Goal: Task Accomplishment & Management: Manage account settings

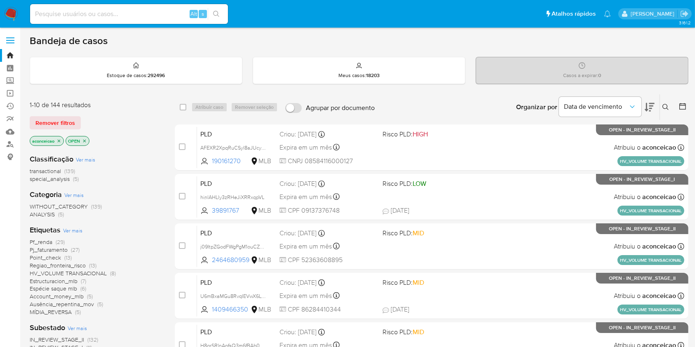
click at [162, 12] on input at bounding box center [129, 14] width 198 height 11
paste input "hinlAHLly3zRHeJiXRRxqpVL"
type input "hinlAHLly3zRHeJiXRRxqpVL"
click at [211, 14] on button "search-icon" at bounding box center [216, 14] width 17 height 12
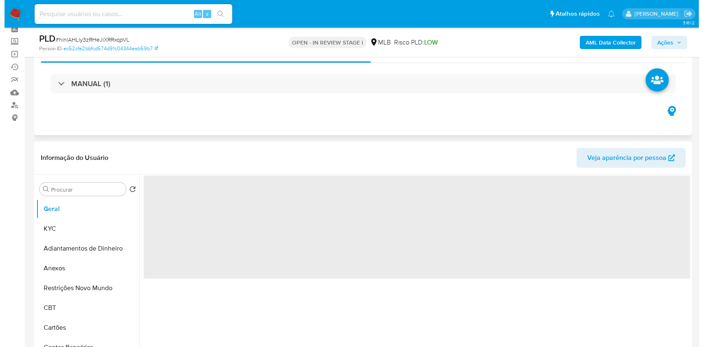
scroll to position [110, 0]
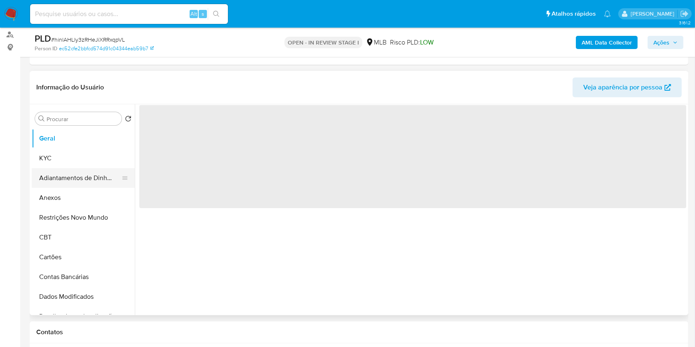
select select "10"
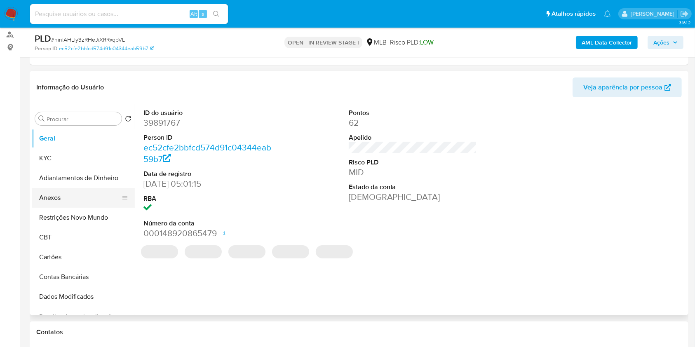
click at [83, 200] on button "Anexos" at bounding box center [80, 198] width 96 height 20
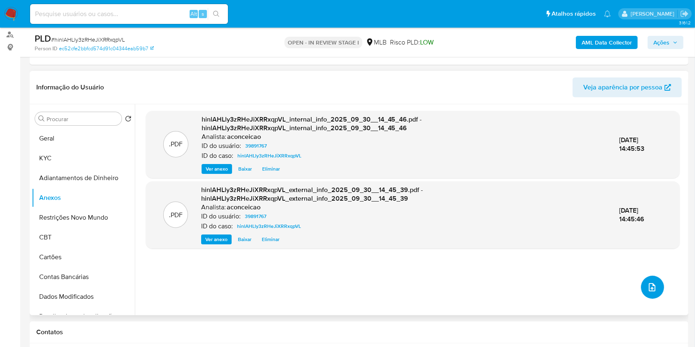
click at [651, 290] on icon "upload-file" at bounding box center [652, 287] width 7 height 8
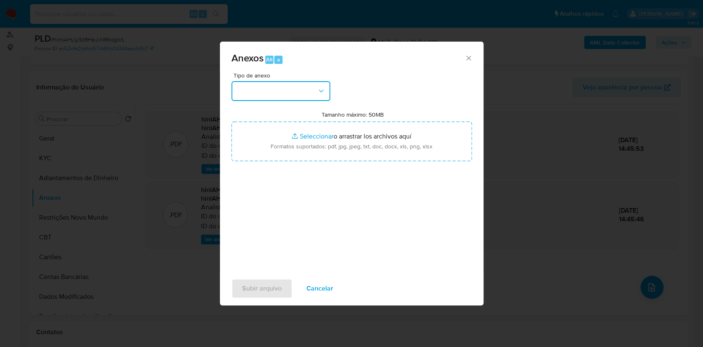
click at [318, 93] on icon "button" at bounding box center [321, 91] width 8 height 8
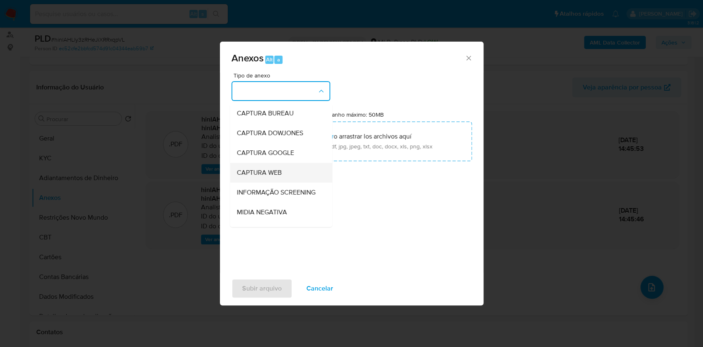
scroll to position [126, 0]
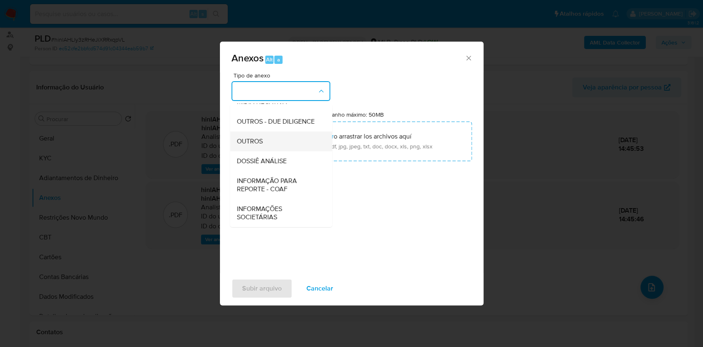
click at [262, 143] on span "OUTROS" at bounding box center [249, 141] width 26 height 8
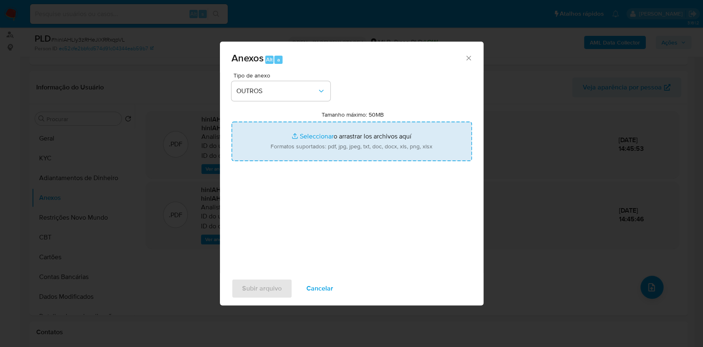
click at [297, 159] on input "Tamanho máximo: 50MB Seleccionar archivos" at bounding box center [352, 142] width 241 height 40
type input "C:\fakepath\Mulan 39891767_Pablo Ezzer da Costa 2025_09_30_06_56_53.pdf"
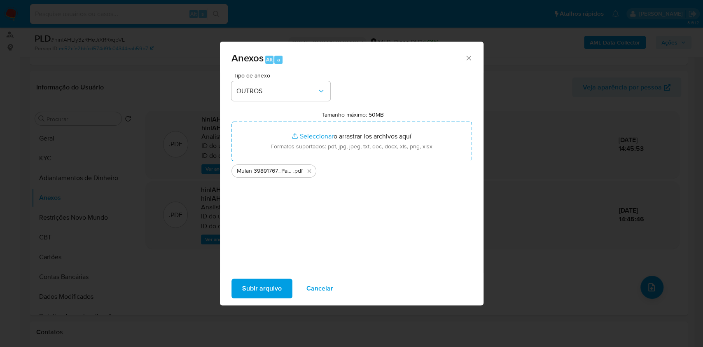
click at [269, 291] on span "Subir arquivo" at bounding box center [262, 288] width 40 height 18
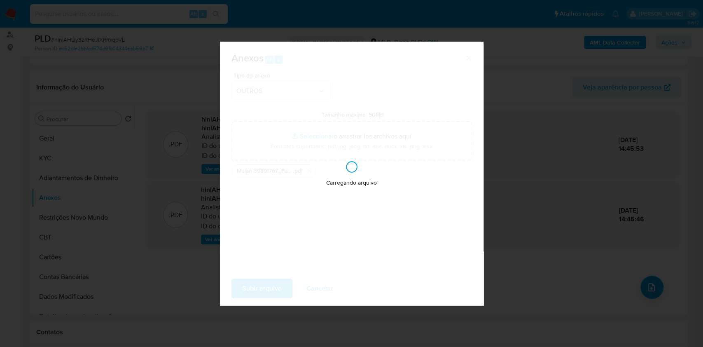
click at [585, 98] on div "Anexos Alt a Tipo de anexo OUTROS Tamanho máximo: 50MB Seleccionar archivos Sel…" at bounding box center [351, 173] width 703 height 347
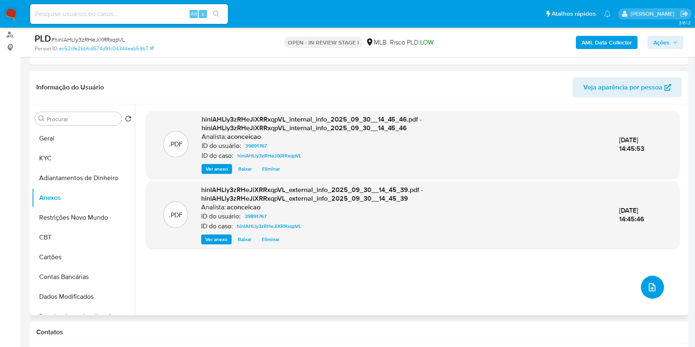
click at [650, 290] on icon "upload-file" at bounding box center [652, 287] width 10 height 10
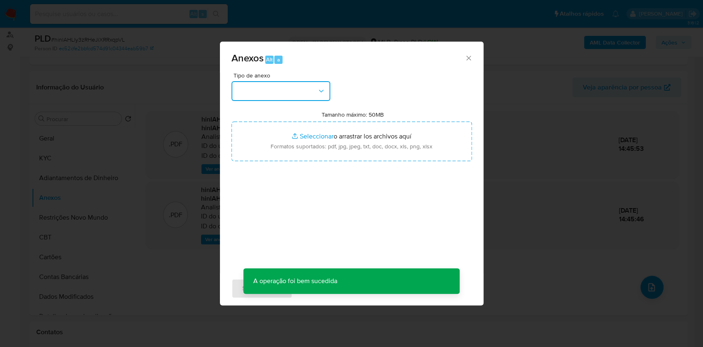
click at [291, 89] on button "button" at bounding box center [281, 91] width 99 height 20
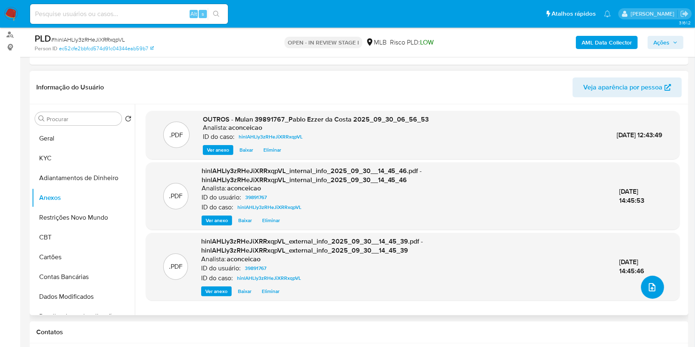
click at [647, 289] on icon "upload-file" at bounding box center [652, 287] width 10 height 10
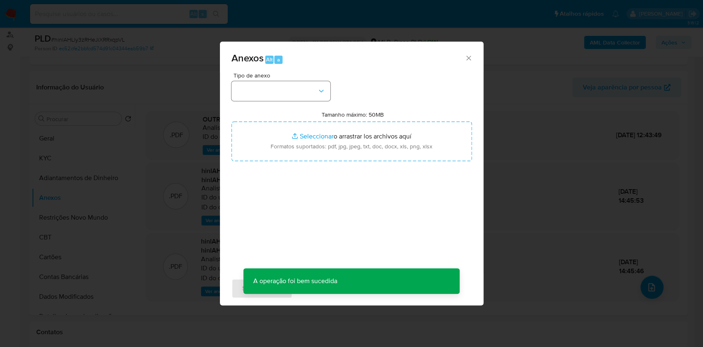
click at [277, 82] on div "Tipo de anexo" at bounding box center [281, 87] width 99 height 28
click at [283, 94] on button "button" at bounding box center [281, 91] width 99 height 20
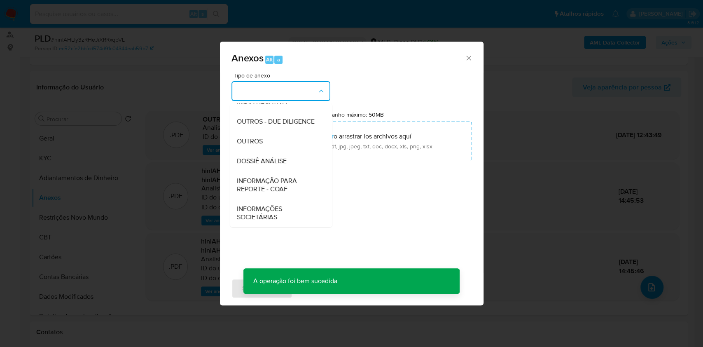
drag, startPoint x: 287, startPoint y: 171, endPoint x: 331, endPoint y: 153, distance: 47.3
click at [288, 170] on ul "CAPTURA BUREAU CAPTURA DOWJONES CAPTURA GOOGLE CAPTURA WEB INFORMAÇÃO SCREENING…" at bounding box center [281, 110] width 102 height 234
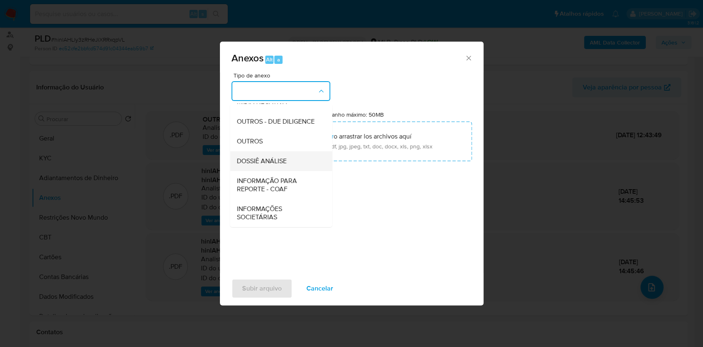
click at [272, 157] on span "DOSSIÊ ANÁLISE" at bounding box center [261, 161] width 50 height 8
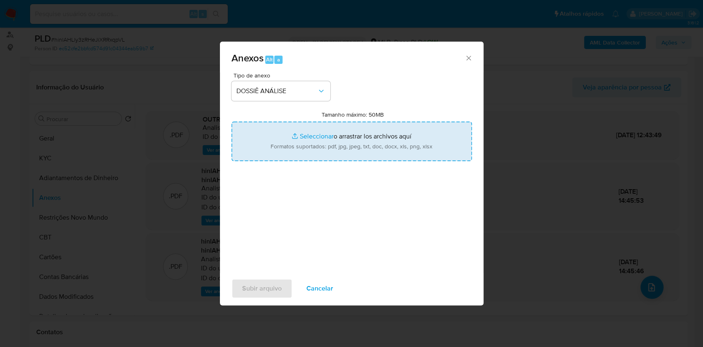
type input "C:\fakepath\SAR - XXXXX - CPF 09137376748 - PABLO EZZER DA COSTA.pdf"
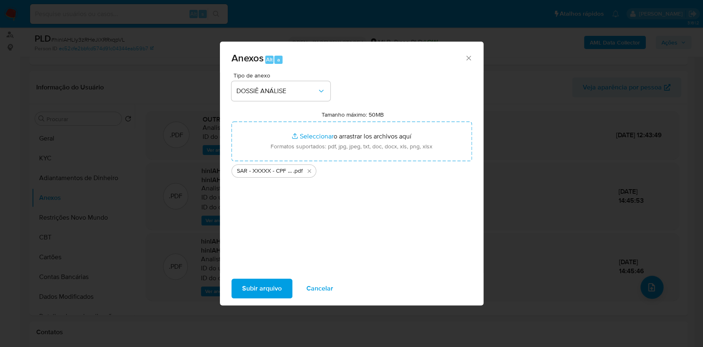
click at [271, 294] on span "Subir arquivo" at bounding box center [262, 288] width 40 height 18
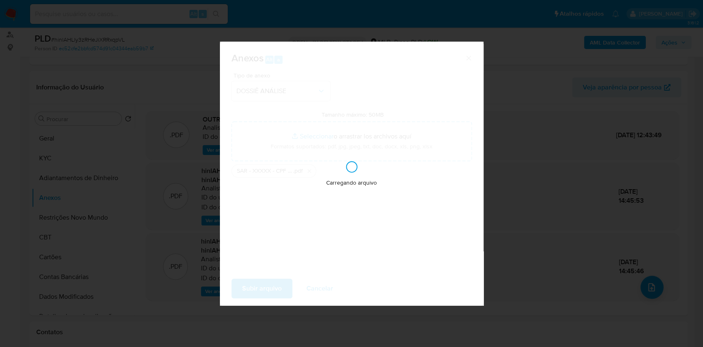
click at [592, 236] on div "Anexos Alt a Tipo de anexo DOSSIÊ ANÁLISE Tamanho máximo: 50MB Seleccionar arch…" at bounding box center [351, 173] width 703 height 347
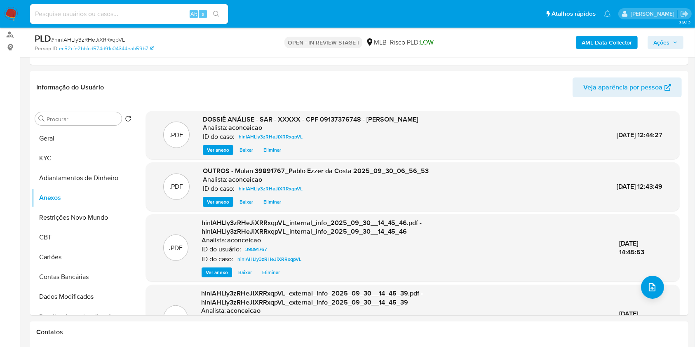
click at [161, 12] on input at bounding box center [129, 14] width 198 height 11
paste input "j09ItpZGodFWgPgM1ouCZkQa"
click at [225, 15] on input "j09ItpZGodFWgPgM1ouCZkQa" at bounding box center [129, 14] width 198 height 11
type input "j09ItpZGodFWgPgM1ouCZkQa"
click at [218, 15] on icon "search-icon" at bounding box center [216, 14] width 7 height 7
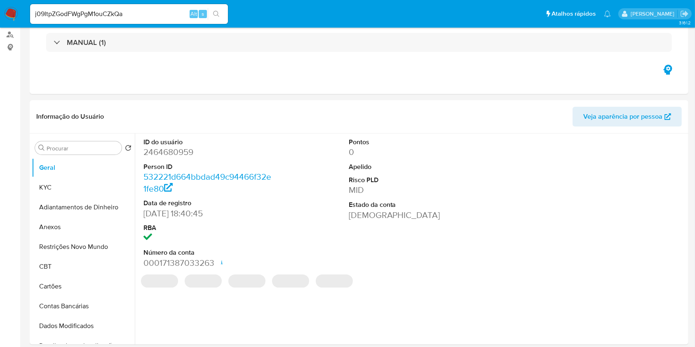
select select "10"
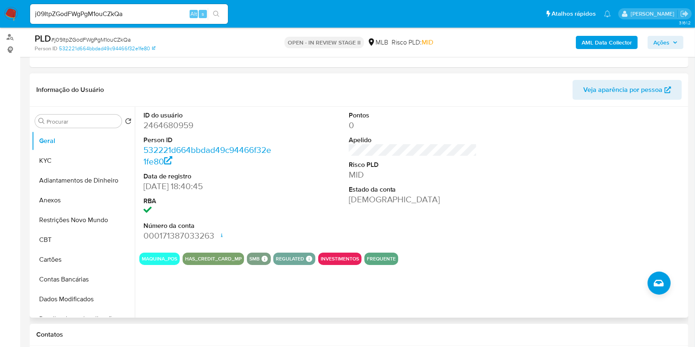
scroll to position [110, 0]
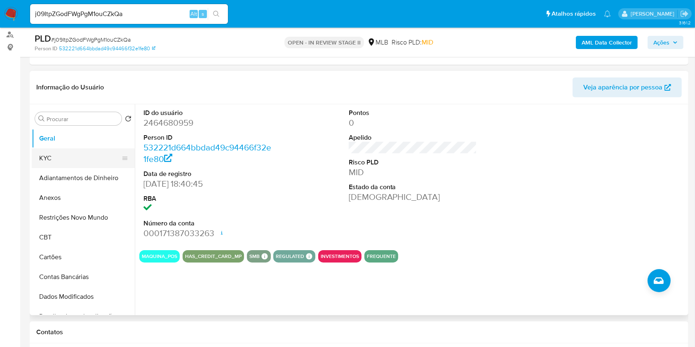
click at [75, 162] on button "KYC" at bounding box center [80, 158] width 96 height 20
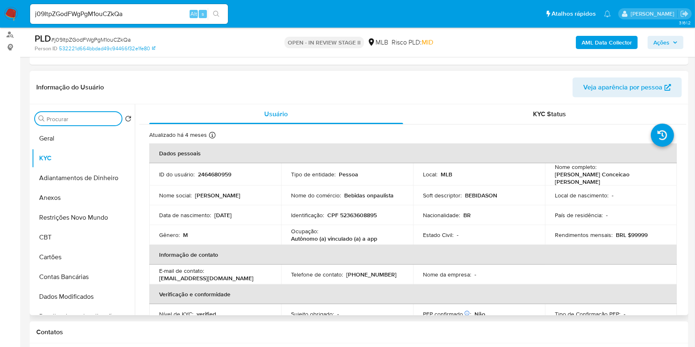
click at [105, 118] on input "Procurar" at bounding box center [83, 118] width 72 height 7
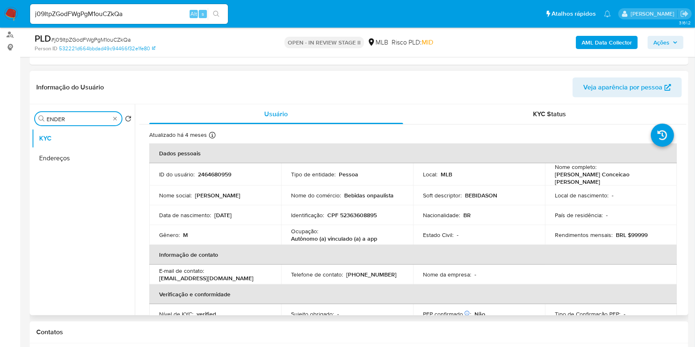
type input "ENDER"
click at [89, 168] on ul "KYC Endereços" at bounding box center [83, 222] width 103 height 186
click at [81, 155] on button "Endereços" at bounding box center [80, 158] width 96 height 20
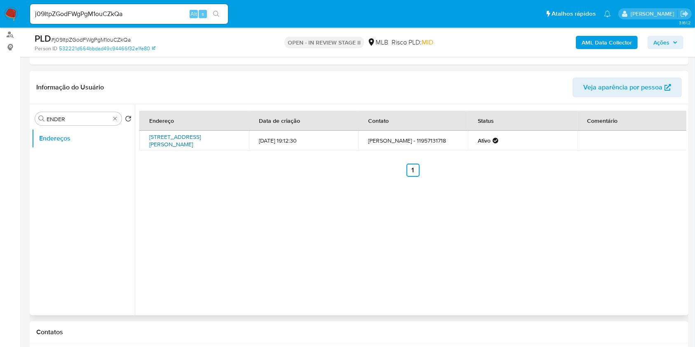
click at [201, 137] on link "Rua Lúcia Vida Fiori 77, São Paulo, São Paulo, 04161030, Brasil 77" at bounding box center [175, 141] width 52 height 16
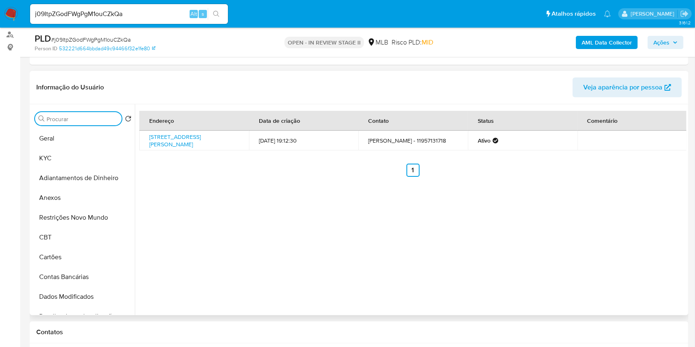
click at [112, 119] on input "Procurar" at bounding box center [83, 118] width 72 height 7
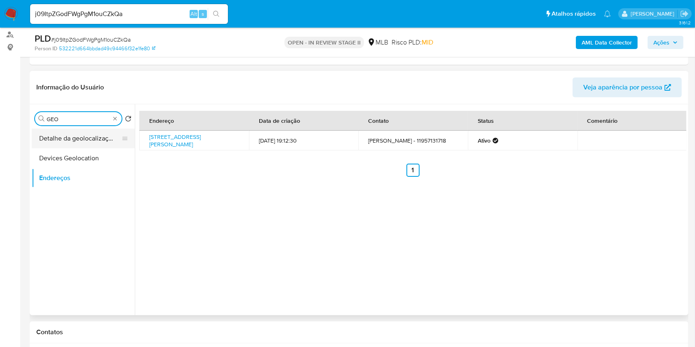
type input "GEO"
click at [98, 138] on button "Detalhe da geolocalização" at bounding box center [80, 139] width 96 height 20
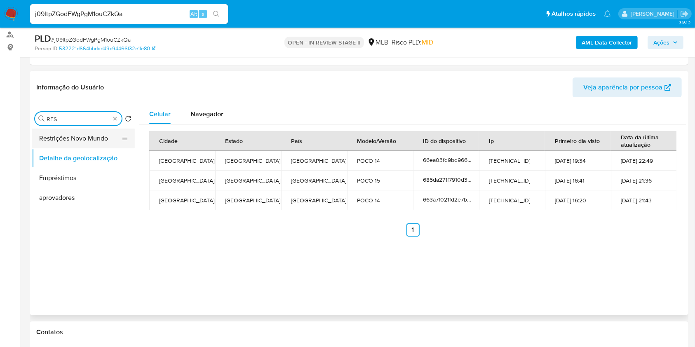
type input "RES"
click at [90, 136] on button "Restrições Novo Mundo" at bounding box center [80, 139] width 96 height 20
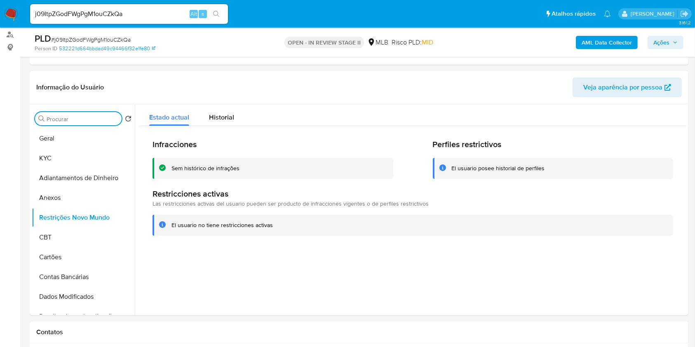
click at [109, 118] on input "Procurar" at bounding box center [83, 118] width 72 height 7
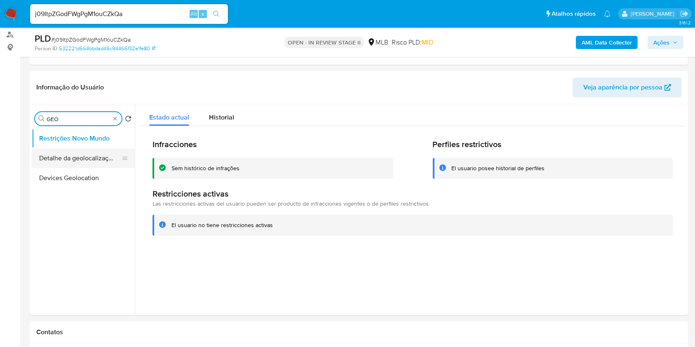
type input "GEO"
click at [98, 156] on button "Detalhe da geolocalização" at bounding box center [80, 158] width 96 height 20
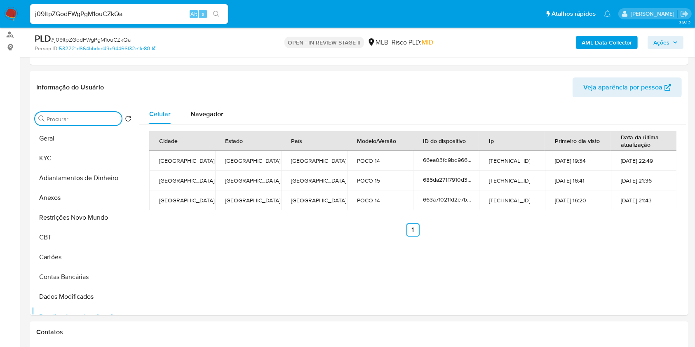
click at [108, 118] on input "Procurar" at bounding box center [83, 118] width 72 height 7
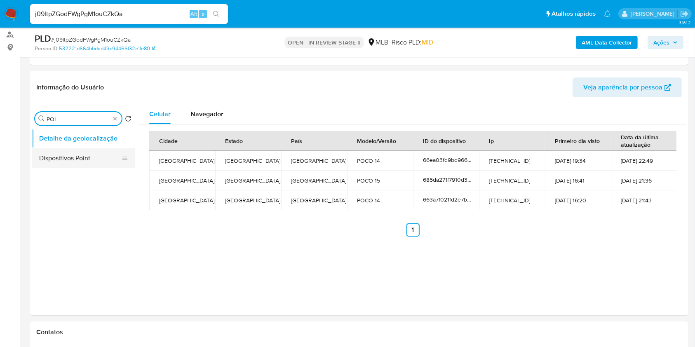
type input "POI"
click at [76, 157] on button "Dispositivos Point" at bounding box center [80, 158] width 96 height 20
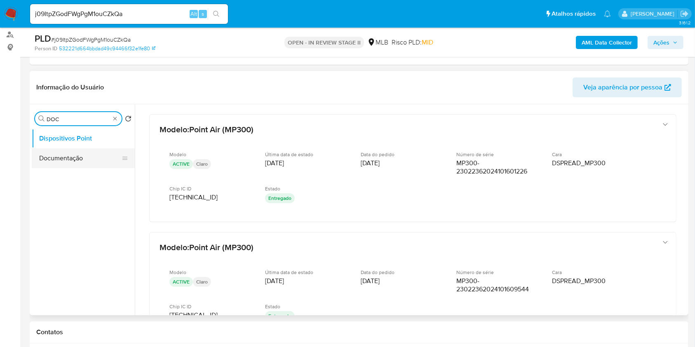
type input "DOC"
click at [89, 154] on button "Documentação" at bounding box center [80, 158] width 96 height 20
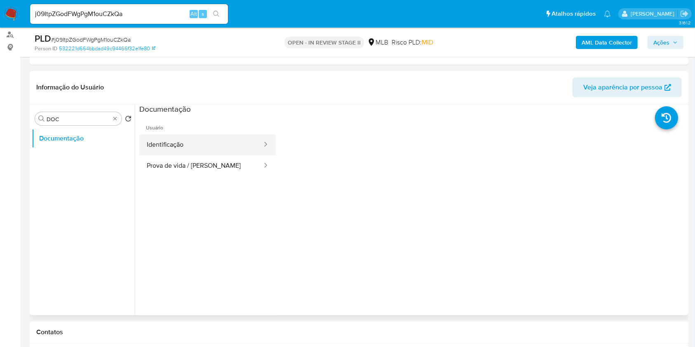
click at [222, 148] on button "Identificação" at bounding box center [201, 144] width 124 height 21
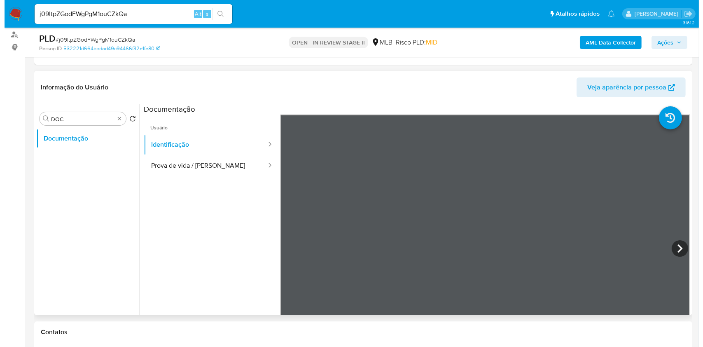
scroll to position [0, 0]
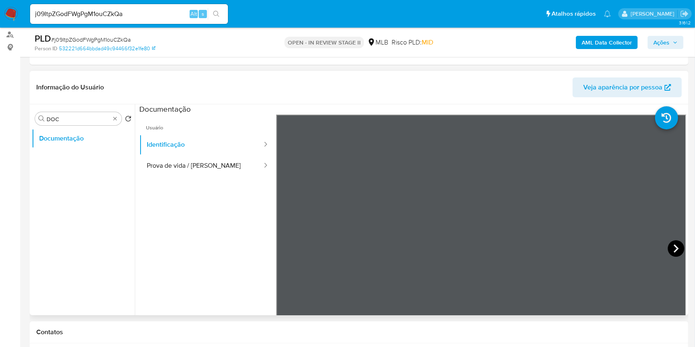
click at [672, 243] on icon at bounding box center [675, 248] width 16 height 16
click at [286, 247] on icon at bounding box center [286, 248] width 16 height 16
click at [669, 250] on icon at bounding box center [675, 248] width 16 height 16
click at [174, 160] on button "Prova de vida / Selfie" at bounding box center [201, 165] width 124 height 21
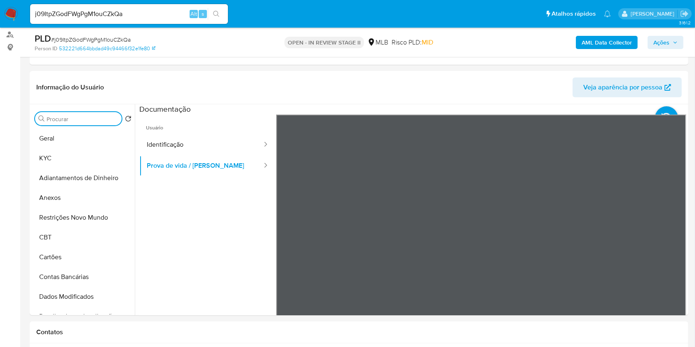
click at [624, 49] on div "AML Data Collector Ações" at bounding box center [576, 42] width 214 height 19
click at [592, 42] on b "AML Data Collector" at bounding box center [606, 42] width 50 height 13
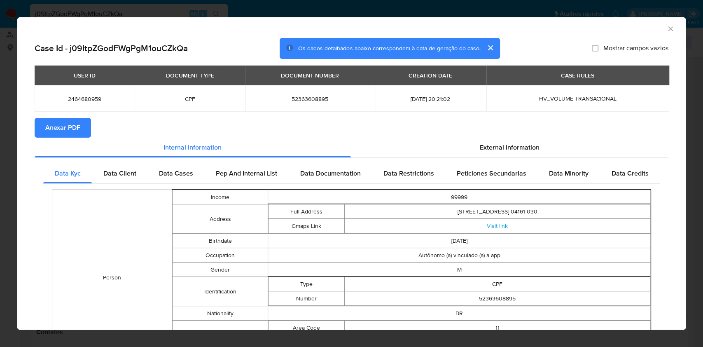
click at [80, 127] on button "Anexar PDF" at bounding box center [63, 128] width 56 height 20
click at [667, 26] on icon "Fechar a janela" at bounding box center [671, 29] width 8 height 8
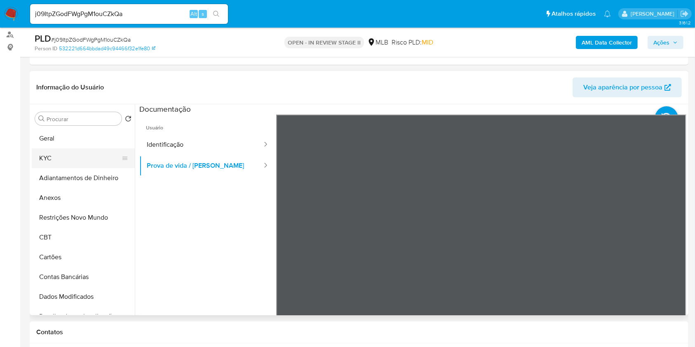
click at [69, 162] on button "KYC" at bounding box center [80, 158] width 96 height 20
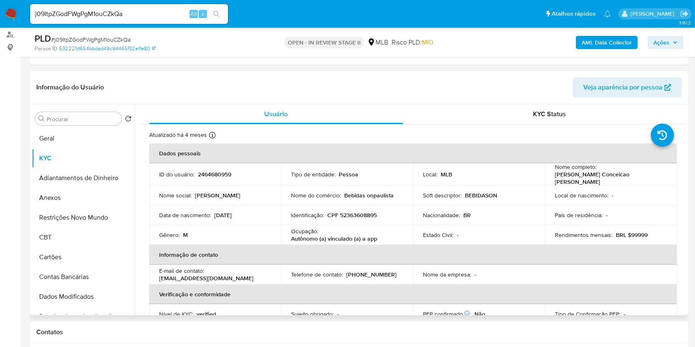
click at [300, 239] on p "Autônomo (a) vinculado (a) a app" at bounding box center [334, 238] width 86 height 7
copy p "Autônomo"
click at [88, 193] on button "Anexos" at bounding box center [80, 198] width 96 height 20
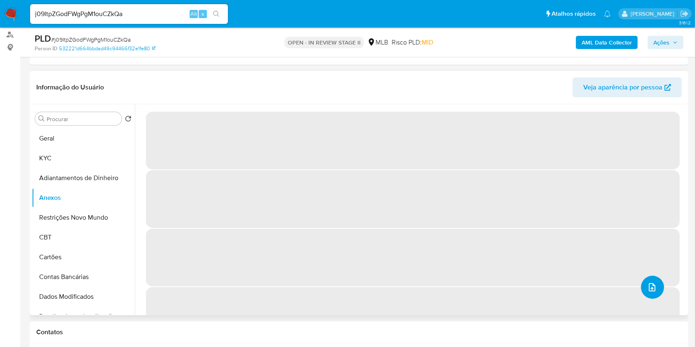
click at [650, 290] on icon "upload-file" at bounding box center [652, 287] width 10 height 10
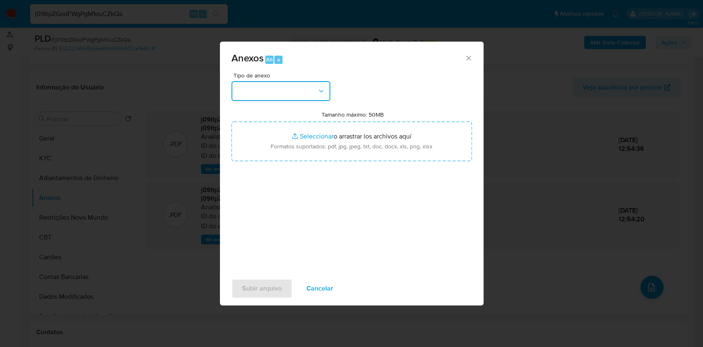
click at [256, 91] on button "button" at bounding box center [281, 91] width 99 height 20
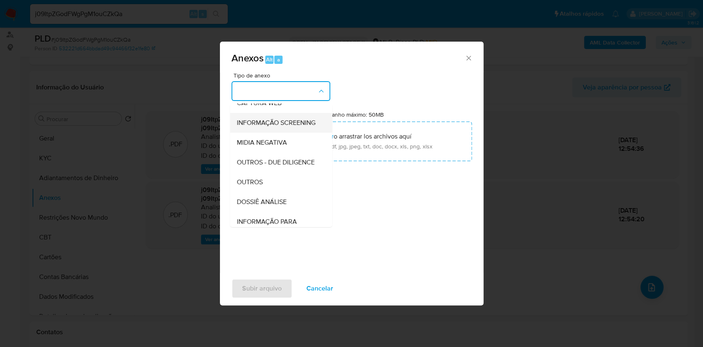
scroll to position [110, 0]
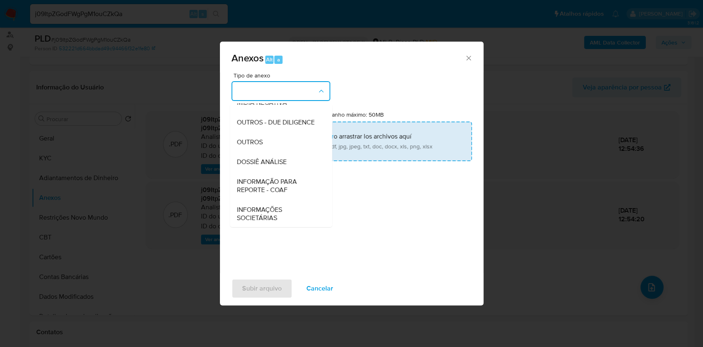
drag, startPoint x: 274, startPoint y: 159, endPoint x: 385, endPoint y: 126, distance: 115.9
click at [274, 152] on div "OUTROS" at bounding box center [278, 142] width 84 height 20
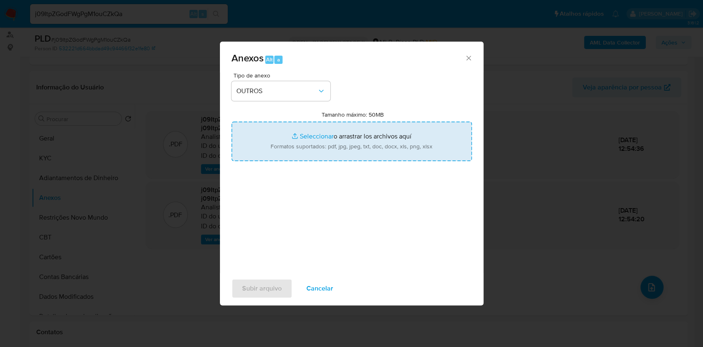
type input "C:\fakepath\Mulan 2464680959_Matheus Kaique Conceicao Bruno 2025_09_30_06_57_29…"
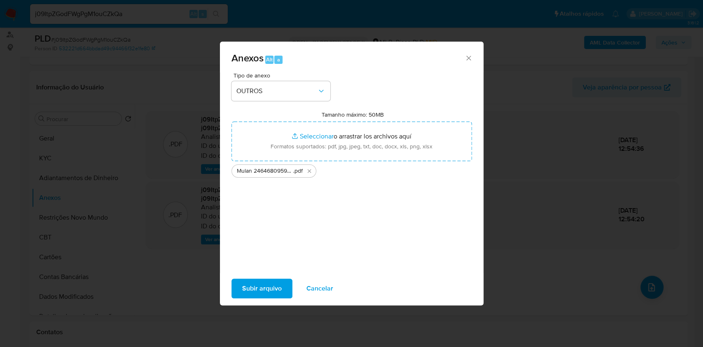
click at [270, 292] on span "Subir arquivo" at bounding box center [262, 288] width 40 height 18
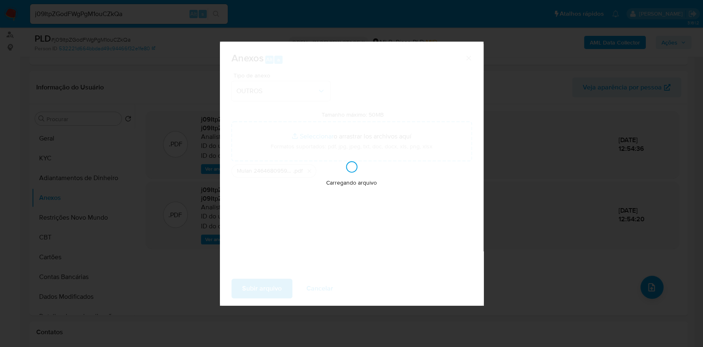
click at [595, 145] on div "Anexos Alt a Tipo de anexo OUTROS Tamanho máximo: 50MB Seleccionar archivos Sel…" at bounding box center [351, 173] width 703 height 347
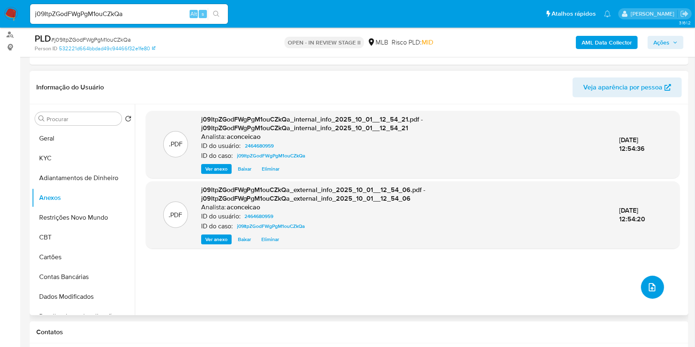
click at [649, 286] on icon "upload-file" at bounding box center [652, 287] width 10 height 10
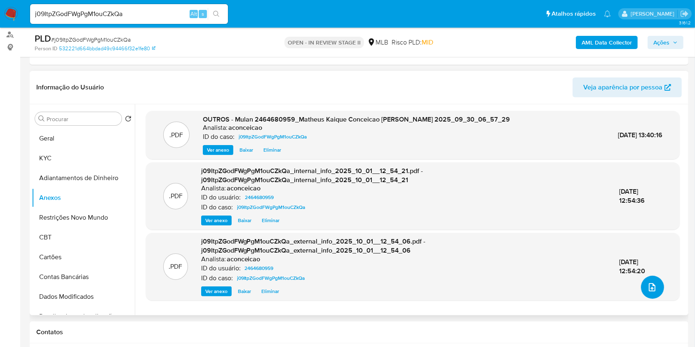
click at [651, 292] on button "upload-file" at bounding box center [652, 287] width 23 height 23
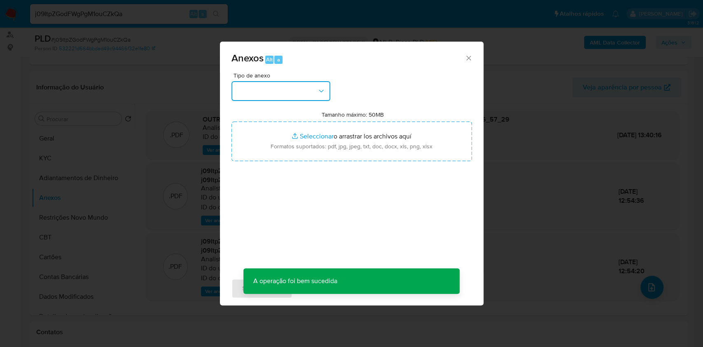
click at [294, 100] on button "button" at bounding box center [281, 91] width 99 height 20
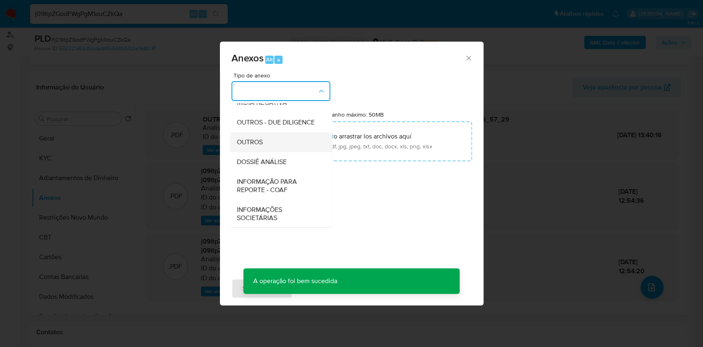
click at [276, 152] on div "OUTROS" at bounding box center [278, 142] width 84 height 20
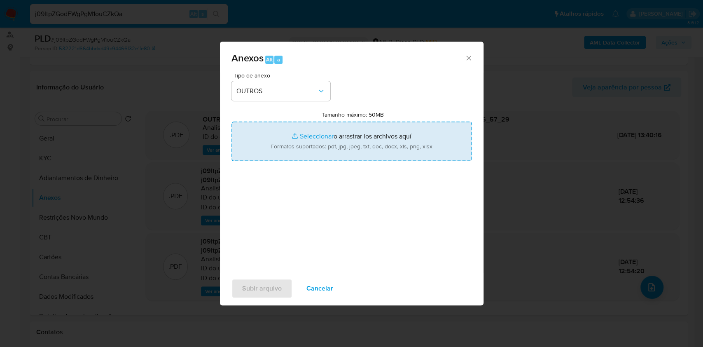
type input "C:\fakepath\SAR - XXXXX - CPF 52363608895 - MATHEUS KAIQUE CONCEICAO BRUNO.pdf"
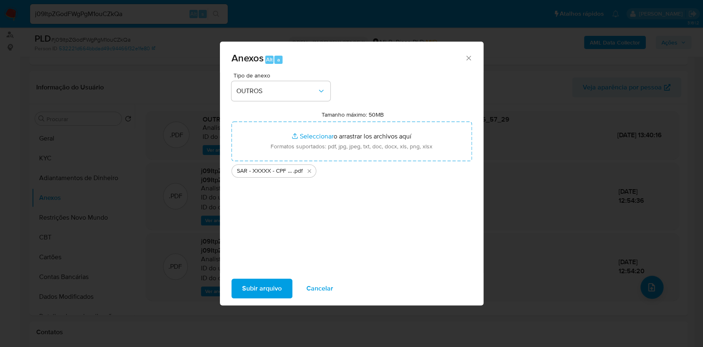
click at [287, 288] on button "Subir arquivo" at bounding box center [262, 289] width 61 height 20
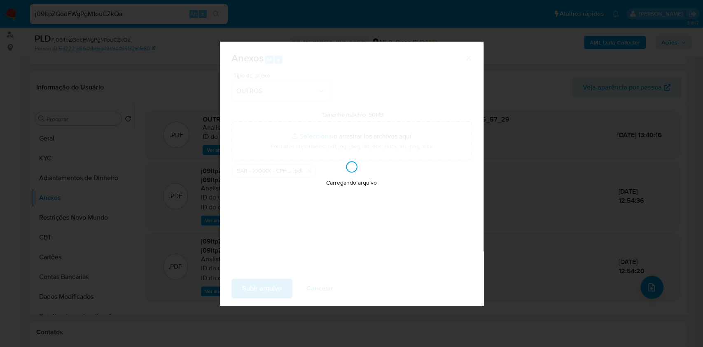
click at [574, 150] on div "Anexos Alt a Tipo de anexo OUTROS Tamanho máximo: 50MB Seleccionar archivos Sel…" at bounding box center [351, 173] width 703 height 347
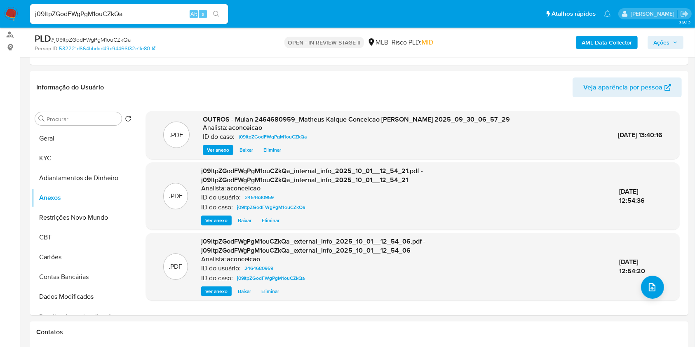
click at [669, 28] on nav "Pausado Ver notificaciones j09ItpZGodFWgPgM1ouCZkQa Alt s Atalhos rápidos Presi…" at bounding box center [347, 14] width 695 height 28
click at [672, 39] on span "Ações" at bounding box center [665, 43] width 24 height 12
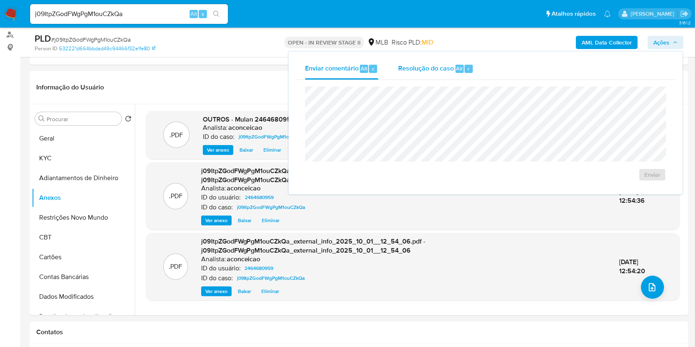
click at [433, 68] on span "Resolução do caso" at bounding box center [426, 67] width 56 height 9
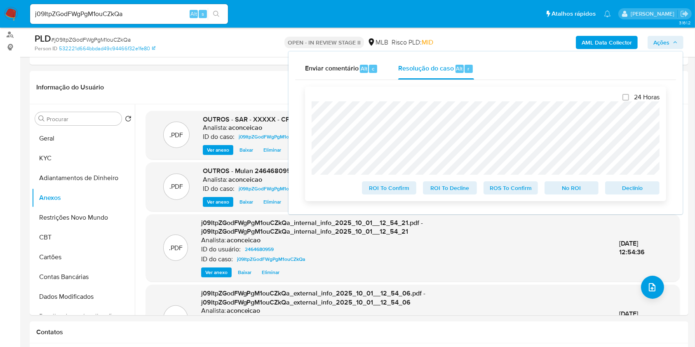
click at [523, 188] on span "ROS To Confirm" at bounding box center [510, 188] width 43 height 12
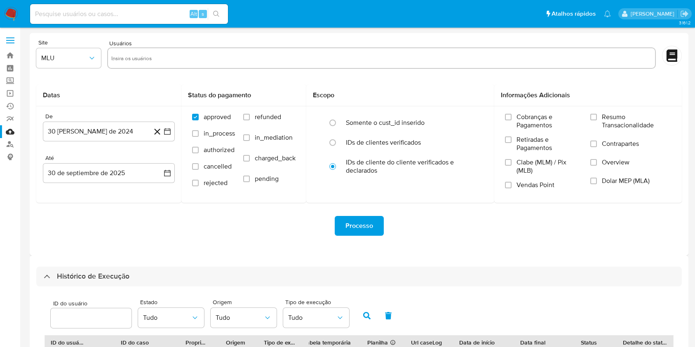
select select "20"
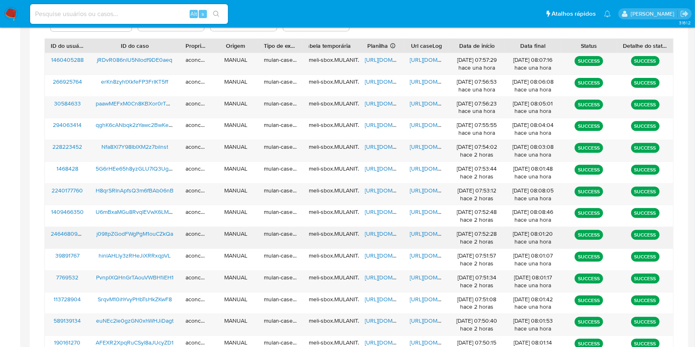
click at [385, 236] on span "https://docs.google.com/spreadsheets/d/1EJu-HzD0aybrq84AHFmjtQibv75D99F0WXyw6kv…" at bounding box center [393, 233] width 57 height 8
click at [419, 237] on span "https://docs.google.com/document/d/1N7_QSDbTvC0Ll66xe9J1QQvFnKRkqqmtdvo5vMavmXc…" at bounding box center [438, 233] width 57 height 8
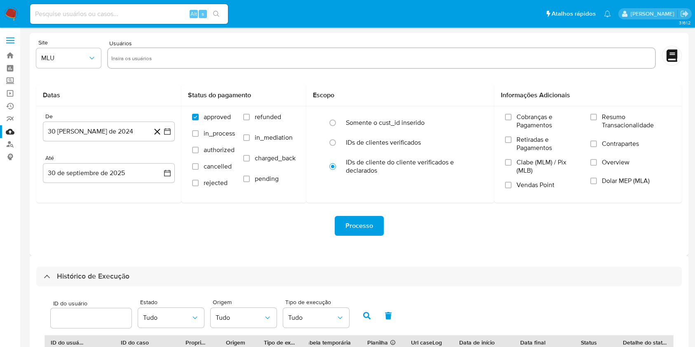
select select "20"
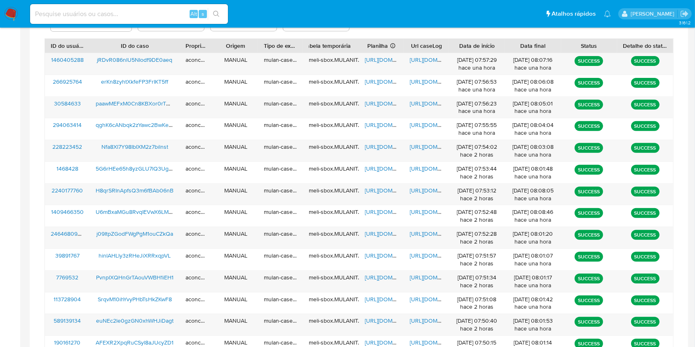
scroll to position [297, 0]
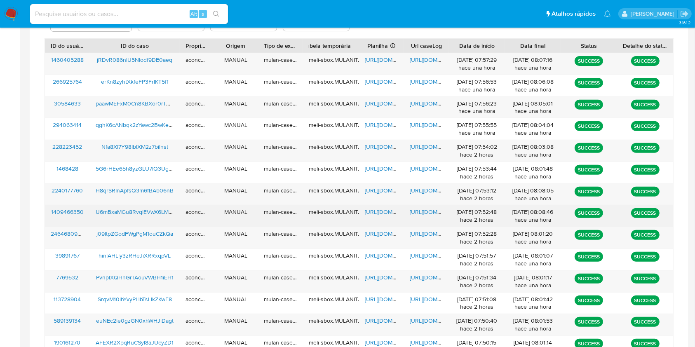
click at [383, 209] on span "https://docs.google.com/spreadsheets/d/1TJkbKYBefwhP491z1o5u_PZGUR5UtCzca3e5gOu…" at bounding box center [393, 212] width 57 height 8
click at [419, 217] on div "https://docs.google.com/document/d/1X-TllcQ7CW0E1WKLJ8O8kc4HXMG9Rr2UnhywlLURLOw…" at bounding box center [426, 215] width 45 height 21
click at [420, 213] on span "https://docs.google.com/document/d/1X-TllcQ7CW0E1WKLJ8O8kc4HXMG9Rr2UnhywlLURLOw…" at bounding box center [438, 212] width 57 height 8
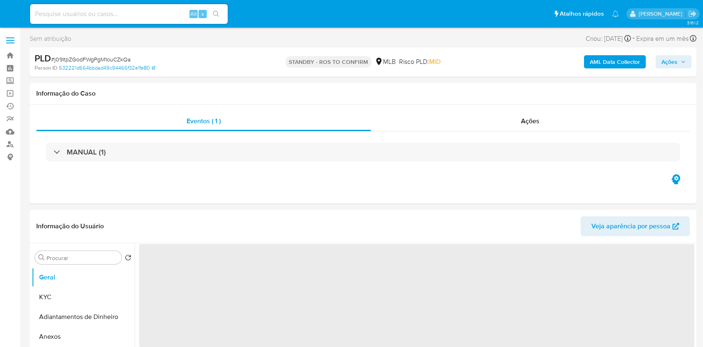
select select "10"
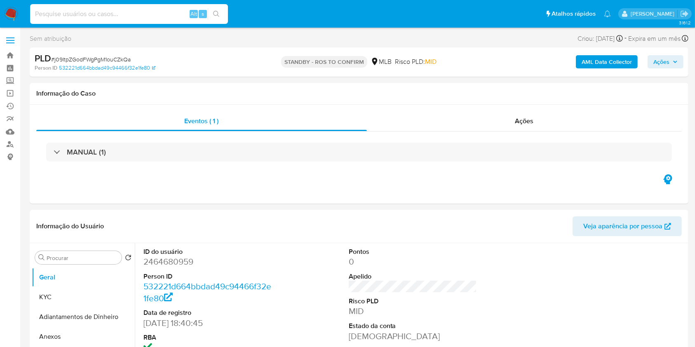
drag, startPoint x: 139, startPoint y: 10, endPoint x: 193, endPoint y: 11, distance: 54.0
click at [139, 12] on input at bounding box center [129, 14] width 198 height 11
paste input "U6mBxaMGu8RvqIEVwX6LMwWI"
type input "U6mBxaMGu8RvqIEVwX6LMwWI"
click at [223, 15] on button "search-icon" at bounding box center [216, 14] width 17 height 12
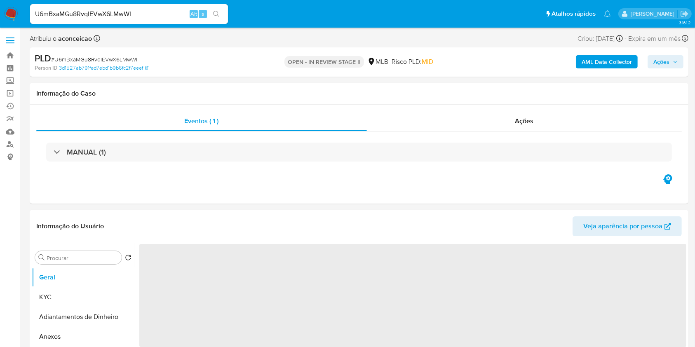
select select "10"
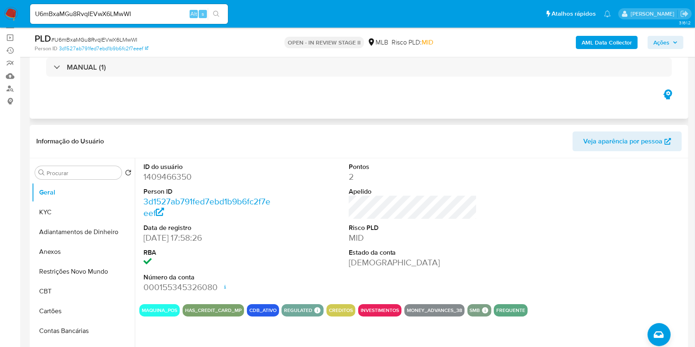
scroll to position [110, 0]
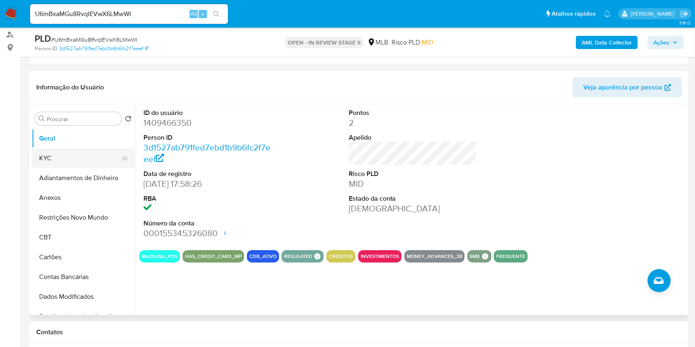
click at [61, 149] on button "KYC" at bounding box center [80, 158] width 96 height 20
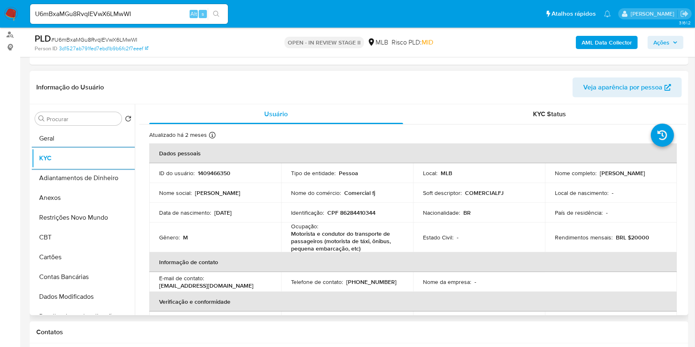
click at [324, 236] on p "Motorista e condutor do transporte de passageiros (motorista de táxi, ônibus, p…" at bounding box center [345, 241] width 109 height 22
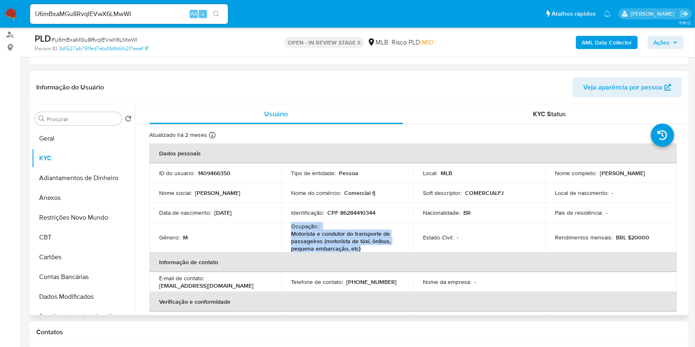
copy div "Ocupação : Motorista e condutor do transporte de passageiros (motorista de táxi…"
click at [324, 236] on p "Motorista e condutor do transporte de passageiros (motorista de táxi, ônibus, p…" at bounding box center [345, 241] width 109 height 22
click at [372, 198] on td "Nome do comércio : Comercial fj" at bounding box center [347, 193] width 132 height 20
click at [66, 121] on input "Procurar" at bounding box center [83, 118] width 72 height 7
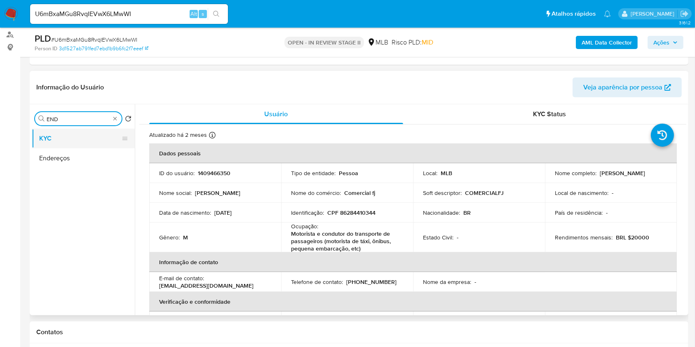
type input "END"
click at [64, 136] on button "KYC" at bounding box center [80, 139] width 96 height 20
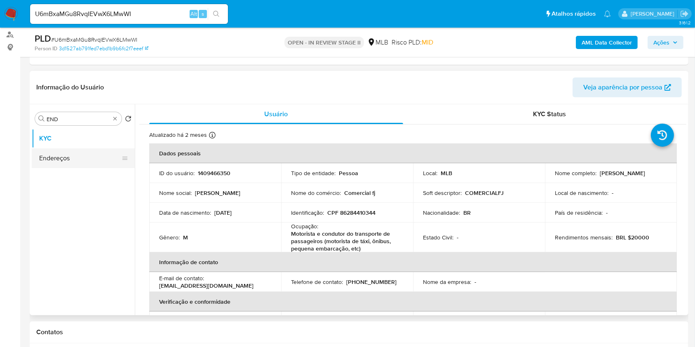
click at [64, 161] on button "Endereços" at bounding box center [80, 158] width 96 height 20
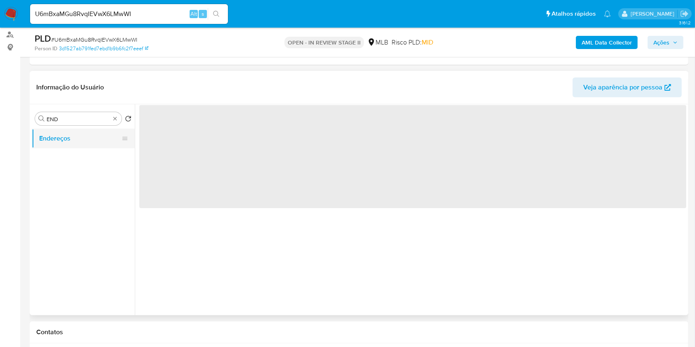
click at [102, 140] on button "Endereços" at bounding box center [80, 139] width 96 height 20
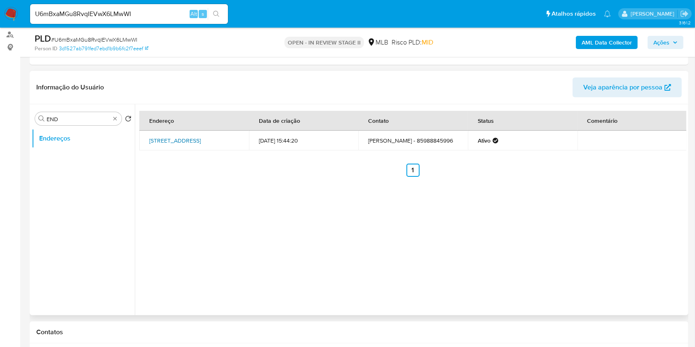
click at [188, 143] on link "Rua 18 79, Maracanaú, Ceará, 61900430, Brasil 79" at bounding box center [175, 140] width 52 height 8
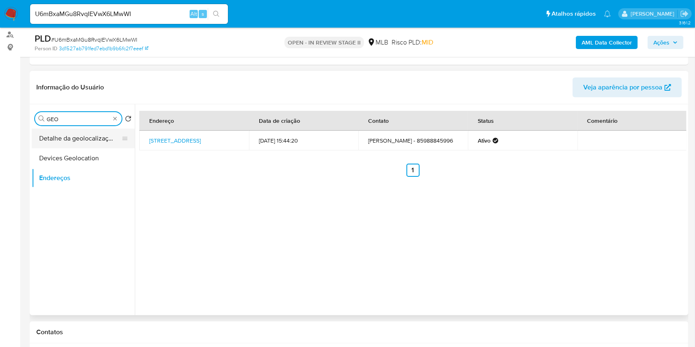
type input "GEO"
click at [93, 135] on button "Detalhe da geolocalização" at bounding box center [80, 139] width 96 height 20
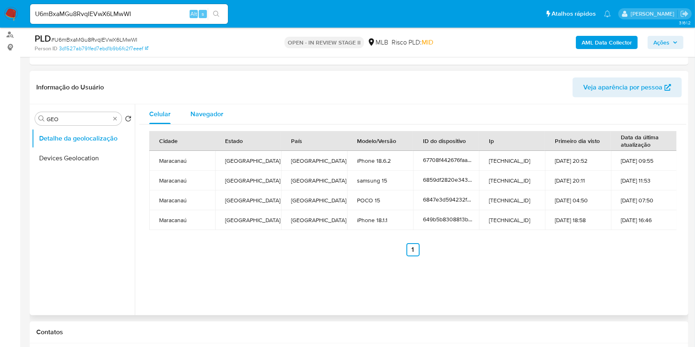
click at [208, 113] on span "Navegador" at bounding box center [206, 113] width 33 height 9
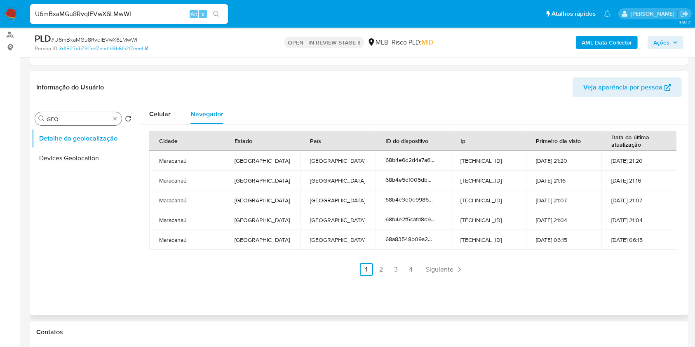
click at [115, 122] on div "Procurar GEO" at bounding box center [78, 118] width 87 height 13
click at [110, 118] on div "Procurar GEO" at bounding box center [78, 118] width 87 height 13
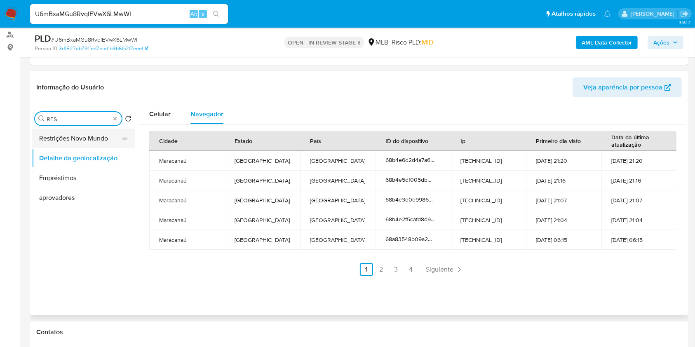
type input "RES"
click at [87, 143] on button "Restrições Novo Mundo" at bounding box center [80, 139] width 96 height 20
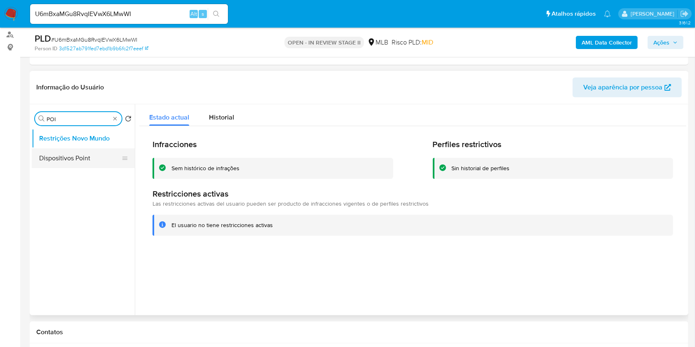
type input "POI"
click at [94, 160] on button "Dispositivos Point" at bounding box center [80, 158] width 96 height 20
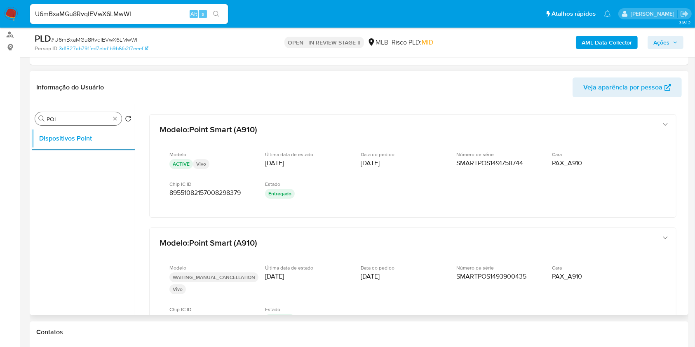
click at [119, 120] on div "Procurar POI" at bounding box center [78, 118] width 87 height 13
click at [118, 120] on div "Procurar POI" at bounding box center [78, 118] width 87 height 13
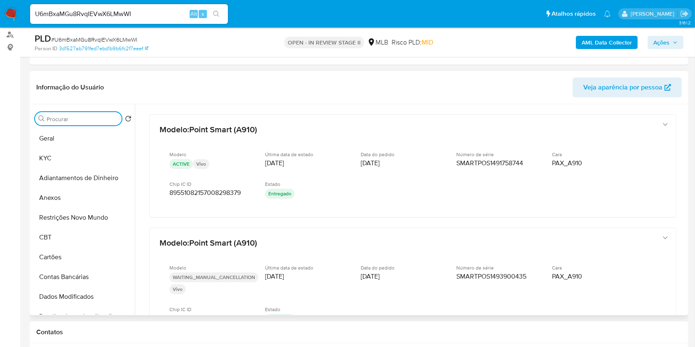
click at [99, 119] on input "Procurar" at bounding box center [83, 118] width 72 height 7
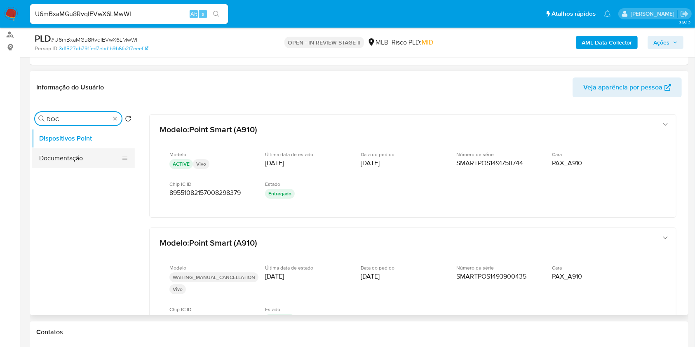
type input "DOC"
click at [75, 162] on button "Documentação" at bounding box center [80, 158] width 96 height 20
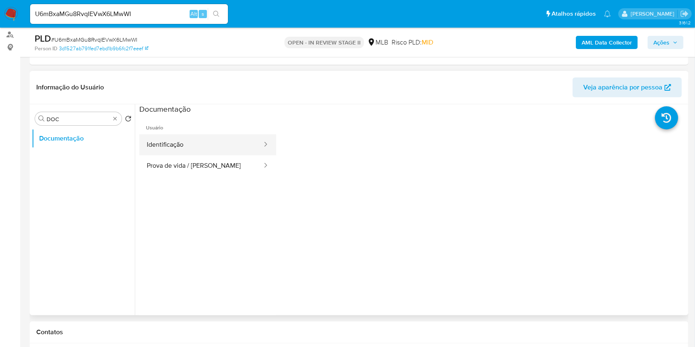
click at [202, 145] on button "Identificação" at bounding box center [201, 144] width 124 height 21
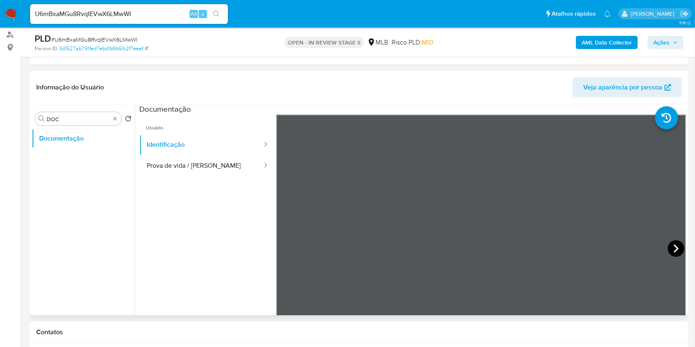
click at [671, 242] on icon at bounding box center [675, 248] width 16 height 16
click at [283, 249] on icon at bounding box center [286, 248] width 16 height 16
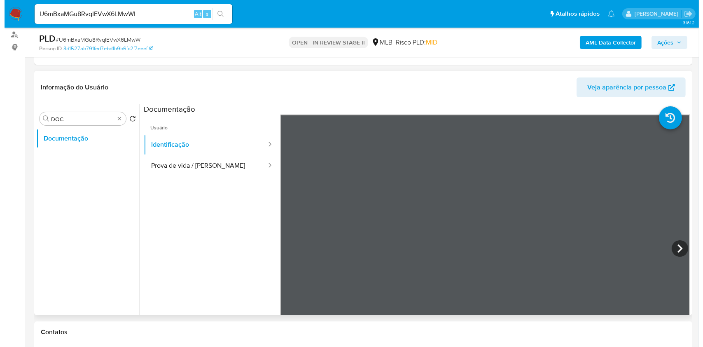
scroll to position [236, 0]
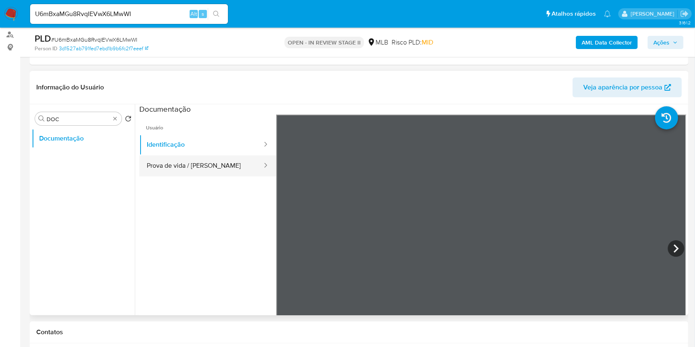
click at [202, 163] on button "Prova de vida / Selfie" at bounding box center [201, 165] width 124 height 21
click at [612, 44] on b "AML Data Collector" at bounding box center [606, 42] width 50 height 13
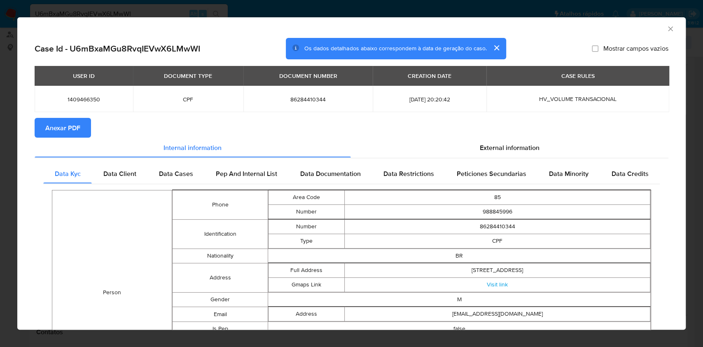
click at [77, 119] on span "Anexar PDF" at bounding box center [62, 128] width 35 height 18
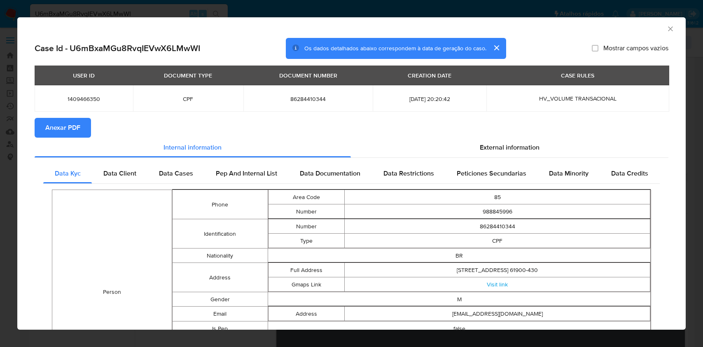
select select "10"
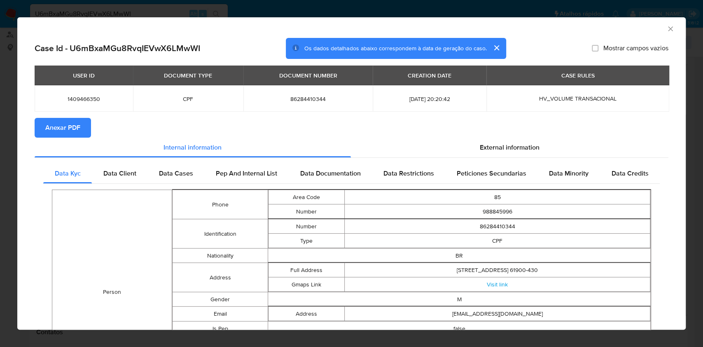
click at [667, 30] on icon "Fechar a janela" at bounding box center [671, 29] width 8 height 8
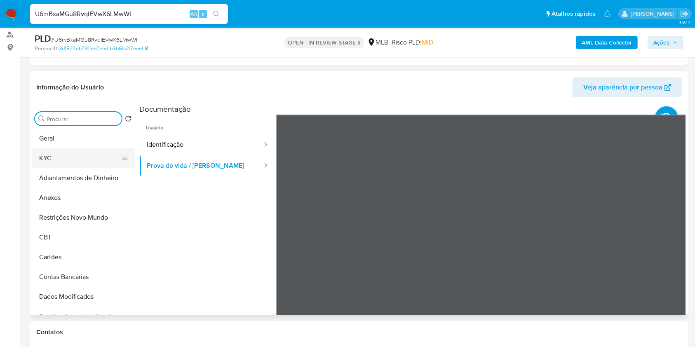
click at [88, 164] on button "KYC" at bounding box center [80, 158] width 96 height 20
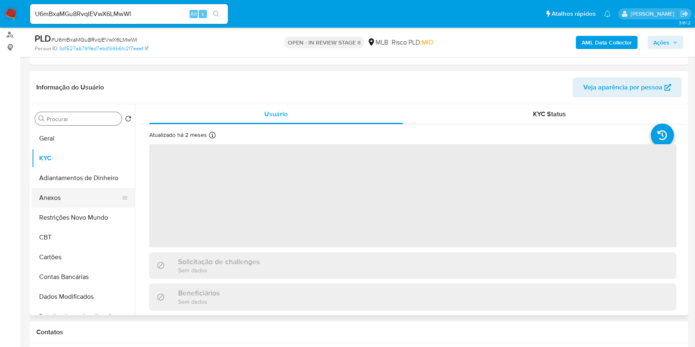
click at [69, 191] on button "Anexos" at bounding box center [80, 198] width 96 height 20
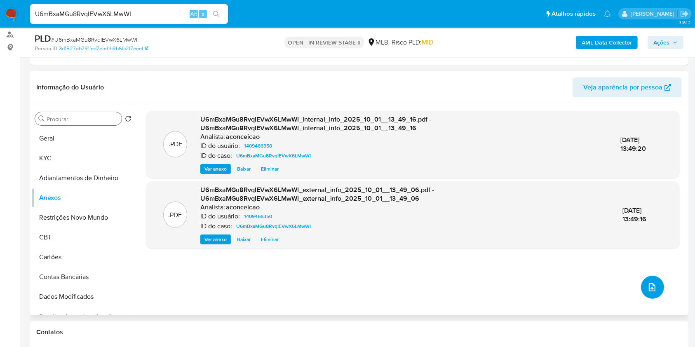
click at [653, 281] on button "upload-file" at bounding box center [652, 287] width 23 height 23
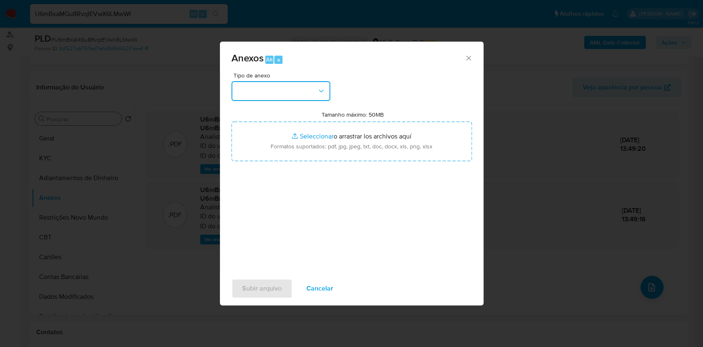
click at [266, 94] on button "button" at bounding box center [281, 91] width 99 height 20
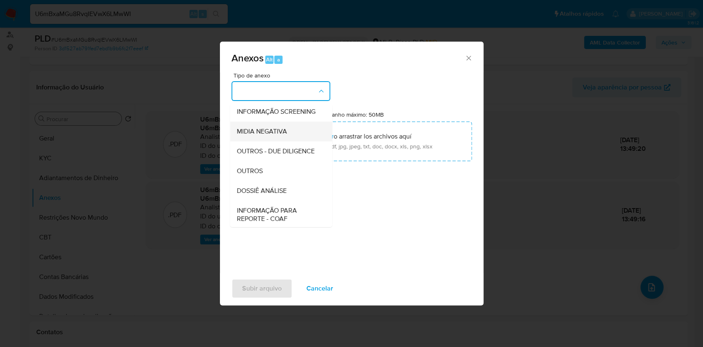
scroll to position [126, 0]
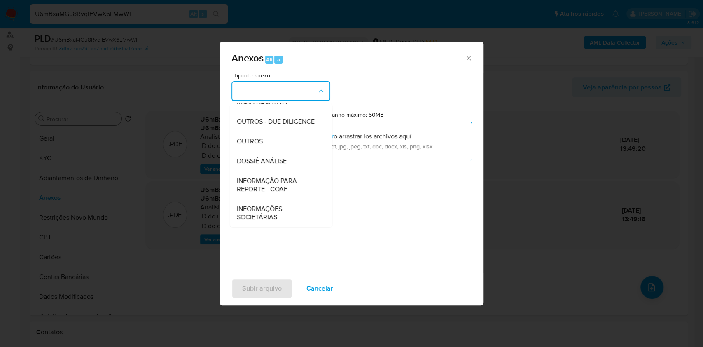
drag, startPoint x: 273, startPoint y: 140, endPoint x: 527, endPoint y: 64, distance: 265.4
click at [274, 140] on div "OUTROS" at bounding box center [278, 141] width 84 height 20
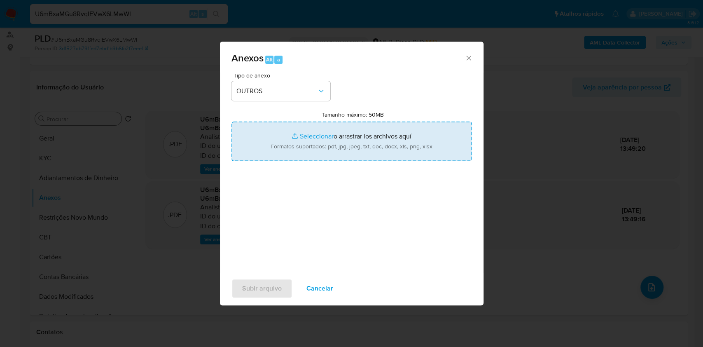
type input "C:\fakepath\Mulan 1409466350_Francisco Janilson Duarte Lima 2025_09_30_06_57_55…"
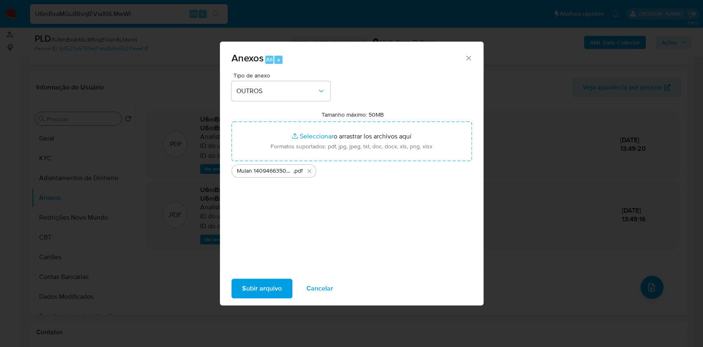
click at [279, 287] on span "Subir arquivo" at bounding box center [262, 288] width 40 height 18
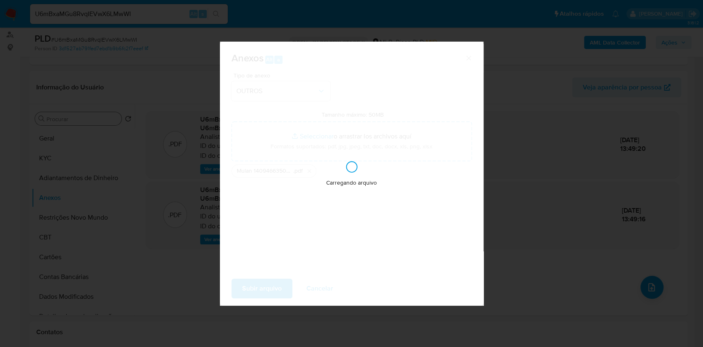
click at [538, 202] on div "Anexos Alt a Tipo de anexo OUTROS Tamanho máximo: 50MB Seleccionar archivos Sel…" at bounding box center [351, 173] width 703 height 347
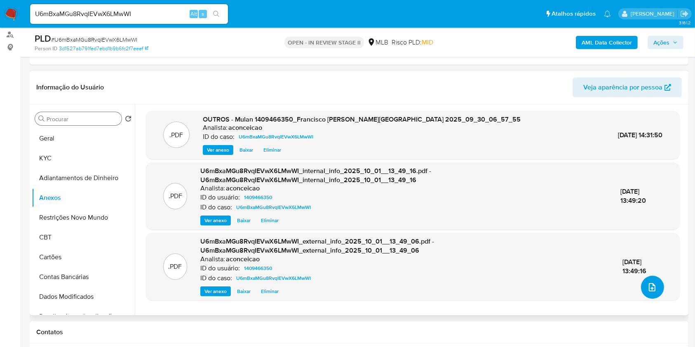
click at [653, 286] on icon "upload-file" at bounding box center [652, 287] width 10 height 10
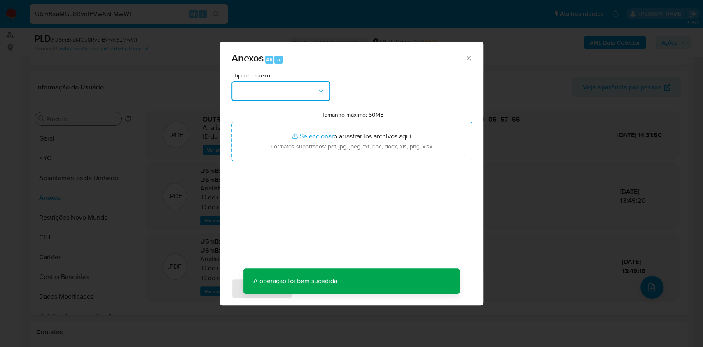
click at [293, 89] on button "button" at bounding box center [281, 91] width 99 height 20
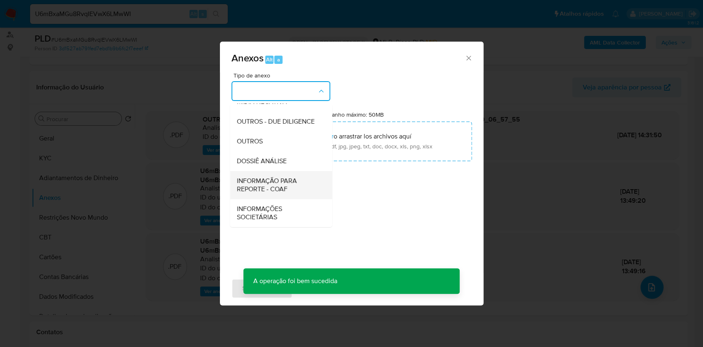
click at [277, 183] on span "INFORMAÇÃO PARA REPORTE - COAF" at bounding box center [278, 185] width 84 height 16
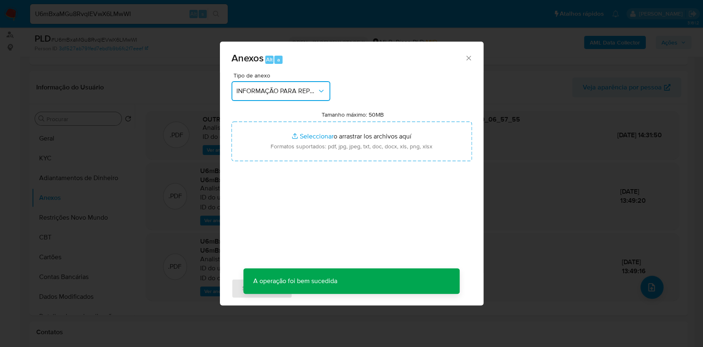
click at [307, 85] on button "INFORMAÇÃO PARA REPORTE - COAF" at bounding box center [281, 91] width 99 height 20
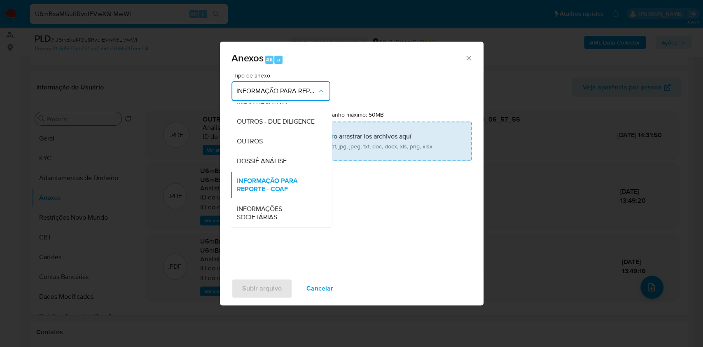
drag, startPoint x: 277, startPoint y: 140, endPoint x: 351, endPoint y: 129, distance: 74.9
click at [279, 139] on div "OUTROS" at bounding box center [278, 141] width 84 height 20
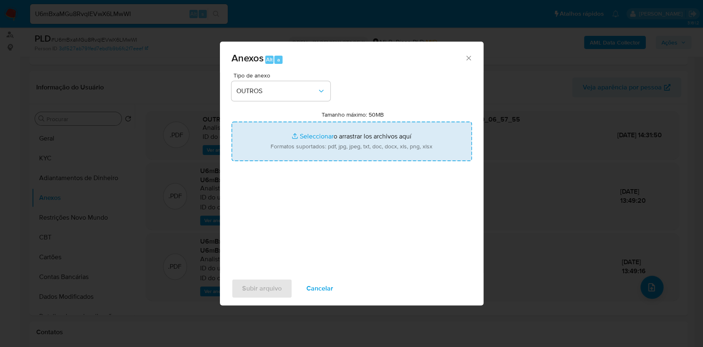
type input "C:\fakepath\SAR - XXXXX - CPF 86284410344 - FRANCISCO JANILSON DUARTE LIMA.pdf"
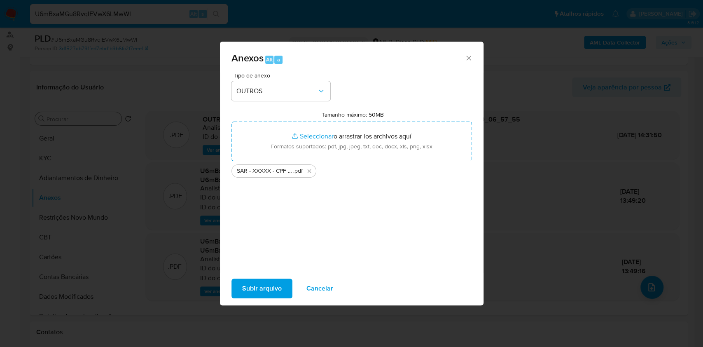
click at [272, 288] on span "Subir arquivo" at bounding box center [262, 288] width 40 height 18
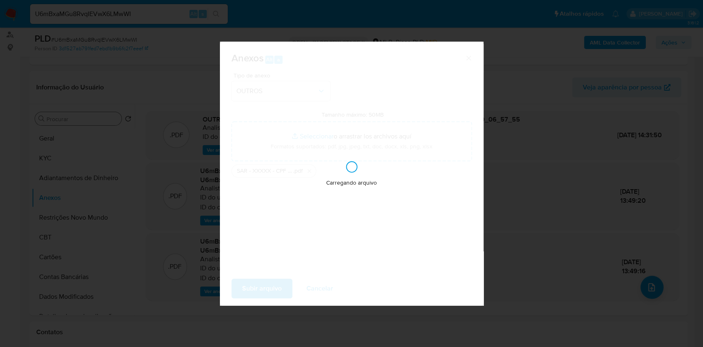
click at [516, 214] on div "Anexos Alt a Tipo de anexo OUTROS Tamanho máximo: 50MB Seleccionar archivos Sel…" at bounding box center [351, 173] width 703 height 347
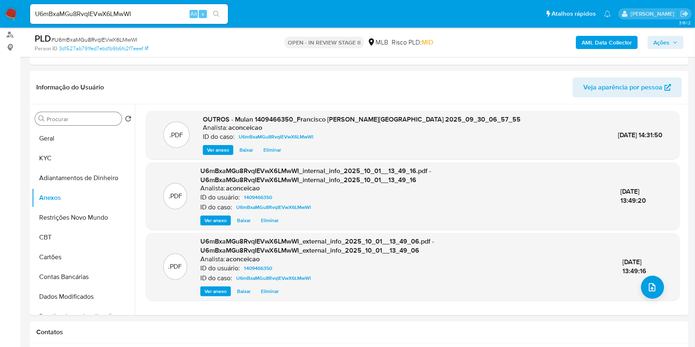
click at [663, 44] on span "Ações" at bounding box center [661, 42] width 16 height 13
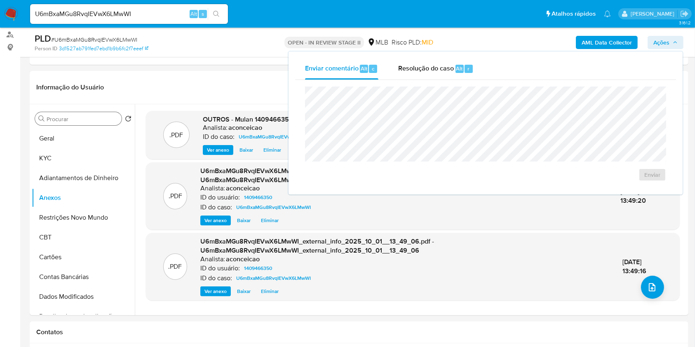
drag, startPoint x: 447, startPoint y: 69, endPoint x: 451, endPoint y: 83, distance: 14.5
click at [447, 70] on span "Resolução do caso" at bounding box center [426, 67] width 56 height 9
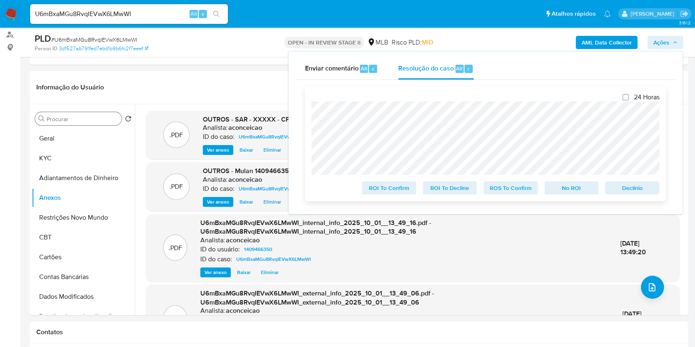
click at [517, 192] on span "ROS To Confirm" at bounding box center [510, 188] width 43 height 12
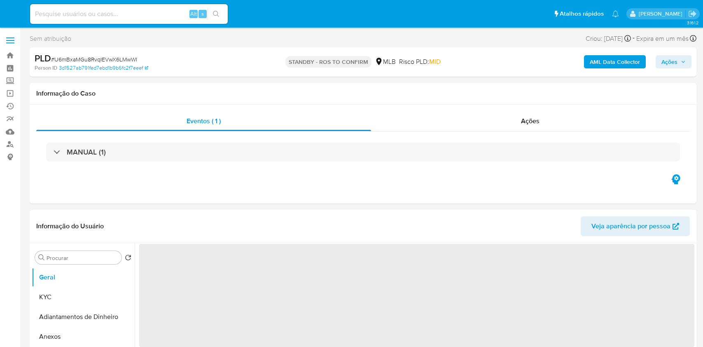
select select "10"
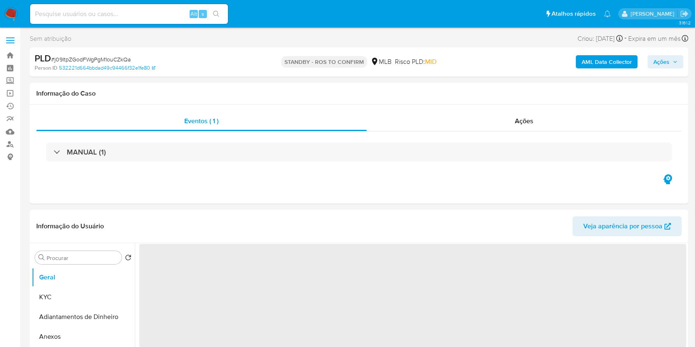
select select "10"
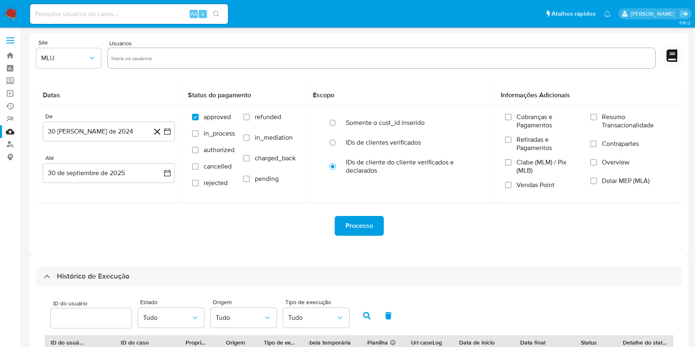
select select "20"
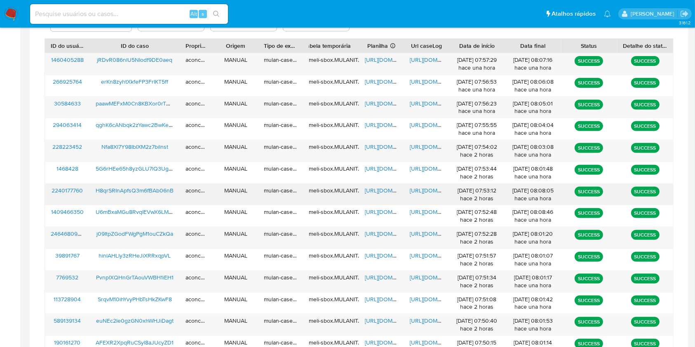
click at [386, 192] on span "[URL][DOMAIN_NAME]" at bounding box center [393, 190] width 57 height 8
click at [419, 186] on span "[URL][DOMAIN_NAME]" at bounding box center [438, 190] width 57 height 8
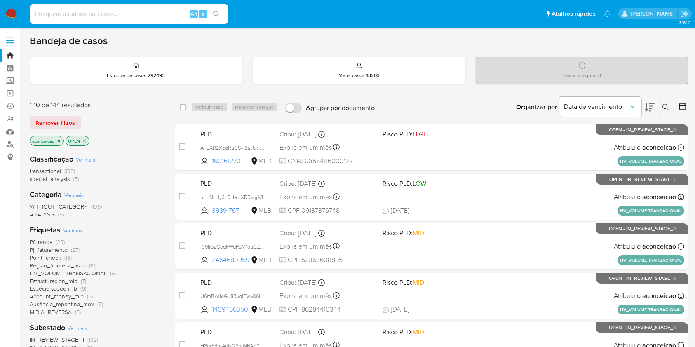
click at [86, 140] on icon "close-filter" at bounding box center [84, 140] width 3 height 3
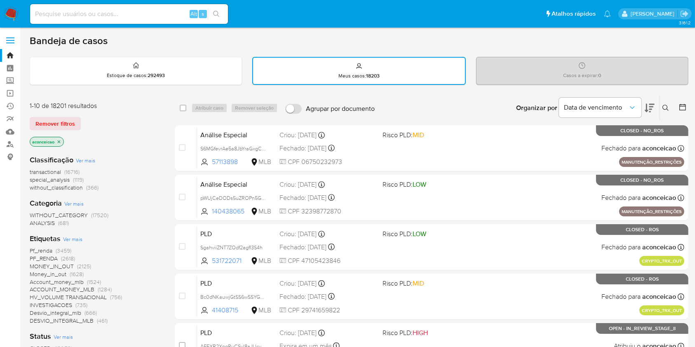
click at [62, 140] on p "aconceicao" at bounding box center [46, 141] width 33 height 9
click at [62, 138] on p "aconceicao" at bounding box center [46, 141] width 33 height 9
click at [61, 140] on icon "close-filter" at bounding box center [58, 141] width 5 height 5
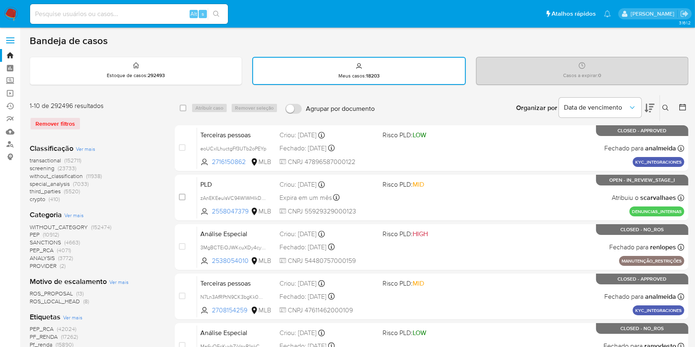
click at [665, 102] on div "Insira a ID do usuário ou caso Procurar Remover filtros" at bounding box center [666, 108] width 14 height 26
click at [665, 104] on button at bounding box center [667, 108] width 14 height 10
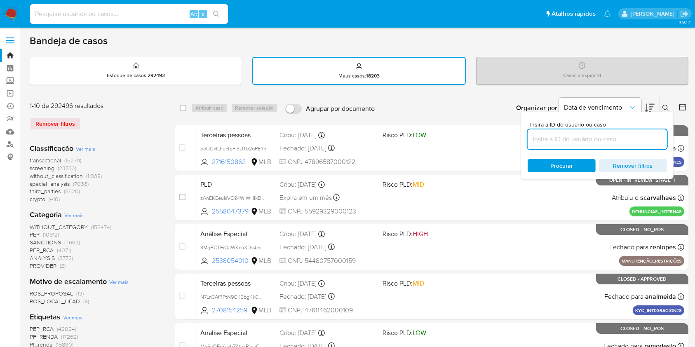
drag, startPoint x: 633, startPoint y: 136, endPoint x: 626, endPoint y: 142, distance: 9.7
click at [633, 136] on input at bounding box center [596, 139] width 139 height 11
type input "j09ItpZGodFWgPgM1ouCZkQa"
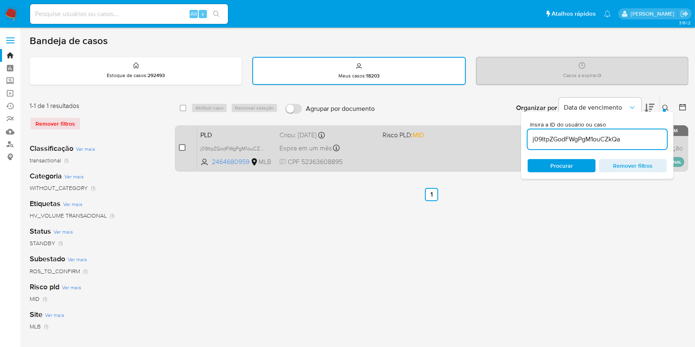
click at [180, 149] on input "checkbox" at bounding box center [182, 147] width 7 height 7
checkbox input "true"
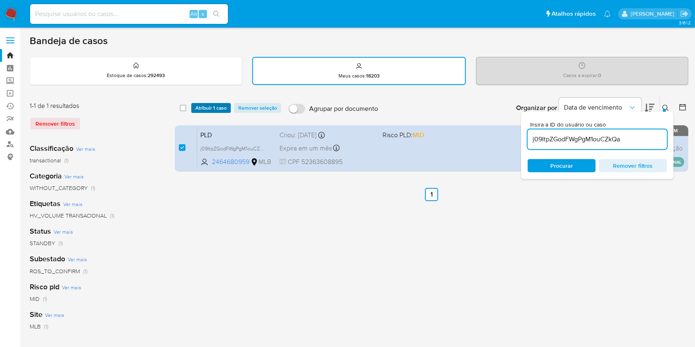
click at [208, 107] on span "Atribuir 1 caso" at bounding box center [210, 108] width 31 height 8
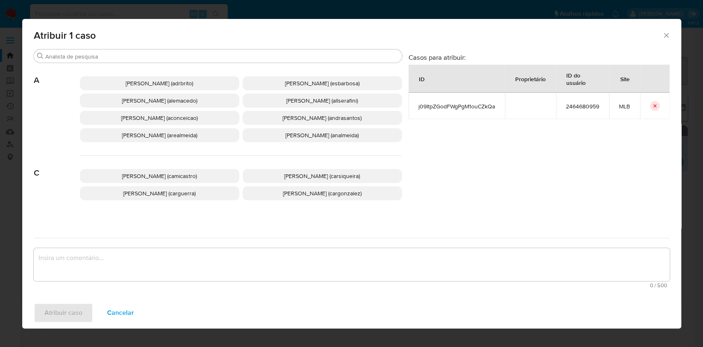
click at [188, 120] on span "[PERSON_NAME] (aconceicao)" at bounding box center [159, 118] width 77 height 8
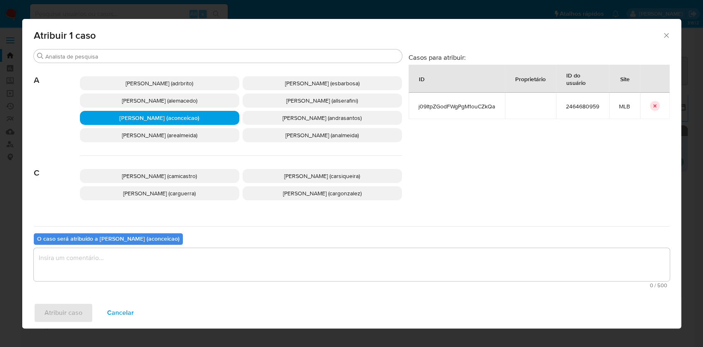
click at [238, 269] on textarea "assign-modal" at bounding box center [352, 264] width 636 height 33
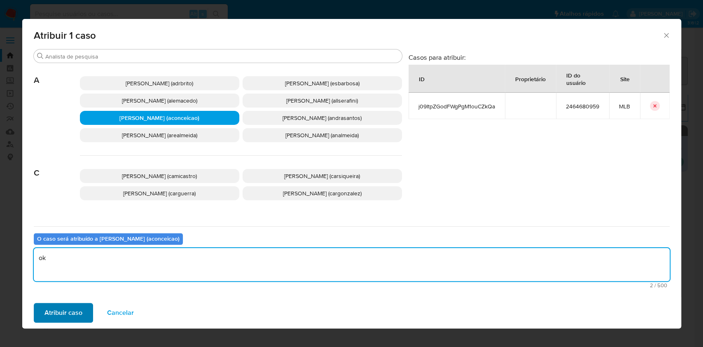
type textarea "ok"
click at [57, 321] on span "Atribuir caso" at bounding box center [63, 313] width 38 height 18
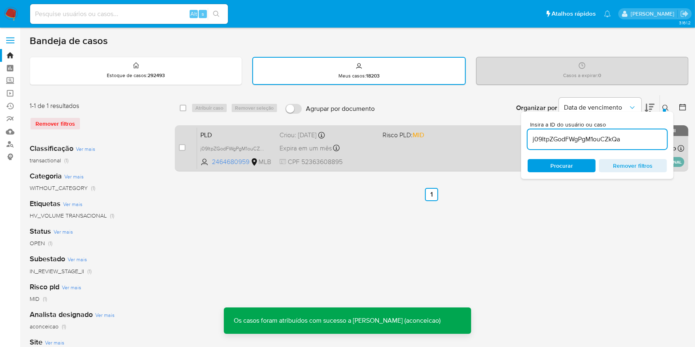
click at [396, 143] on div "PLD j09ItpZGodFWgPgM1ouCZkQa 2464680959 MLB Risco PLD: MID Criou: 12/09/2025 Cr…" at bounding box center [440, 148] width 487 height 42
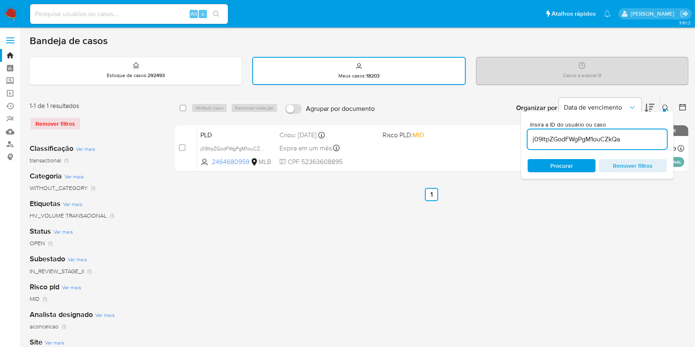
click at [557, 139] on input "j09ItpZGodFWgPgM1ouCZkQa" at bounding box center [596, 139] width 139 height 11
paste input "H8qrSRInApfsQ3m6fBAb06nB"
type input "H8qrSRInApfsQ3m6fBAb06nB"
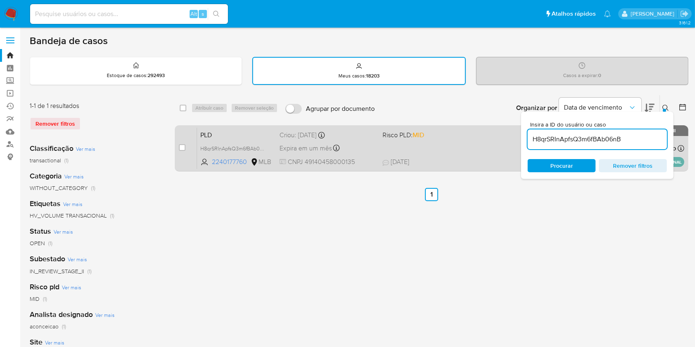
click at [482, 143] on div "PLD H8qrSRInApfsQ3m6fBAb06nB 2240177760 MLB Risco PLD: MID Criou: 12/09/2025 Cr…" at bounding box center [440, 148] width 487 height 42
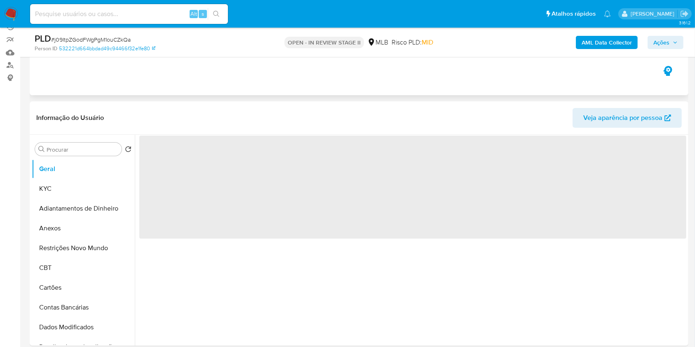
scroll to position [165, 0]
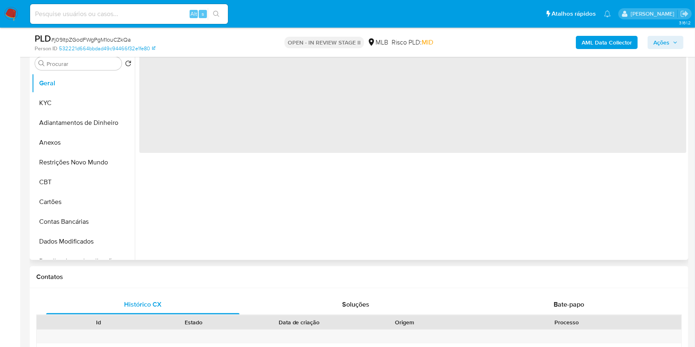
select select "10"
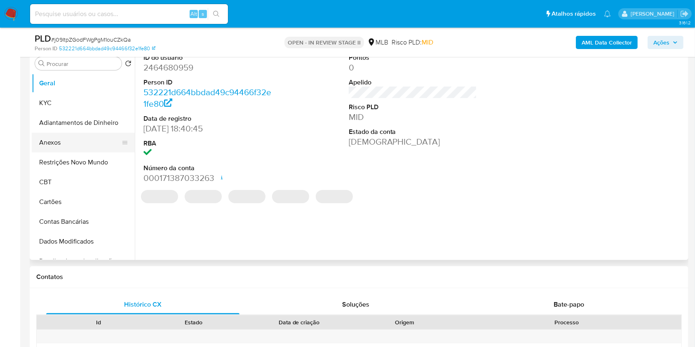
click at [79, 138] on button "Anexos" at bounding box center [80, 143] width 96 height 20
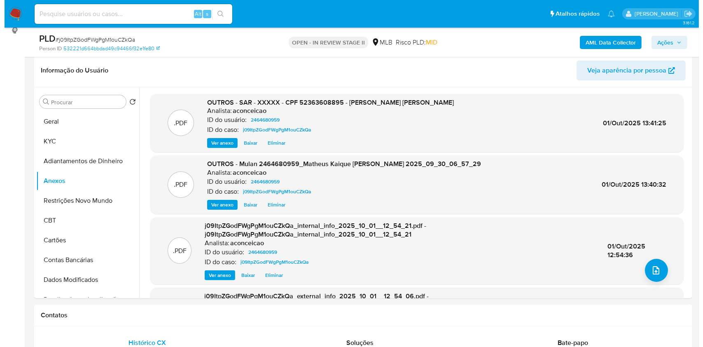
scroll to position [110, 0]
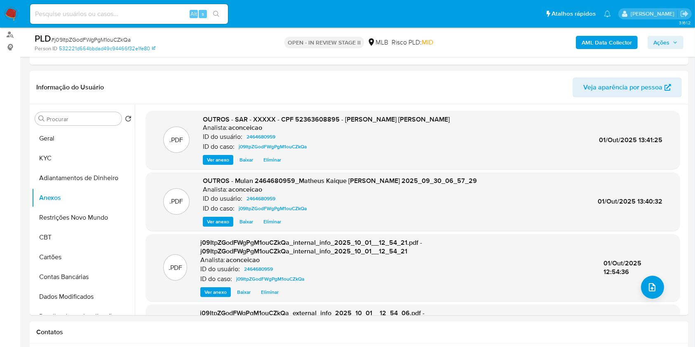
click at [271, 157] on span "Eliminar" at bounding box center [272, 160] width 18 height 8
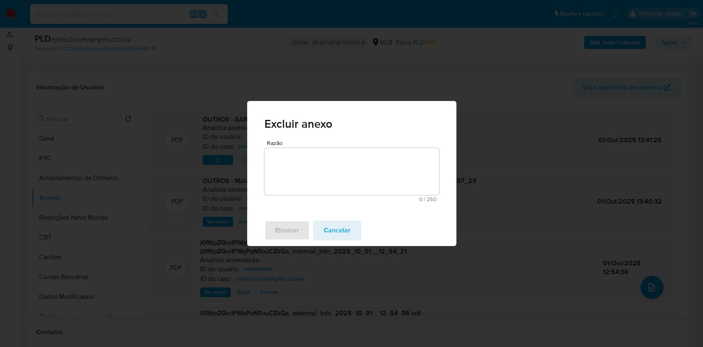
click at [316, 169] on textarea "Razão" at bounding box center [352, 171] width 175 height 47
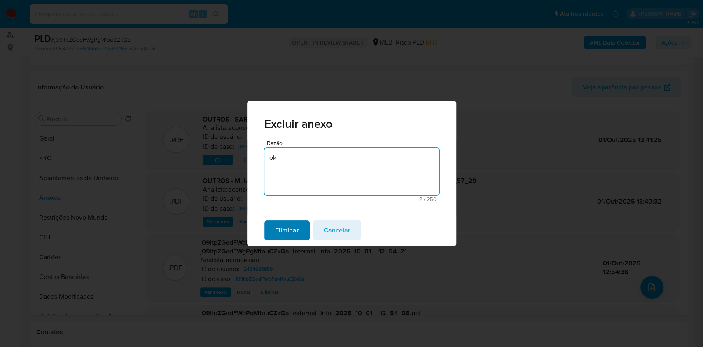
type textarea "ok"
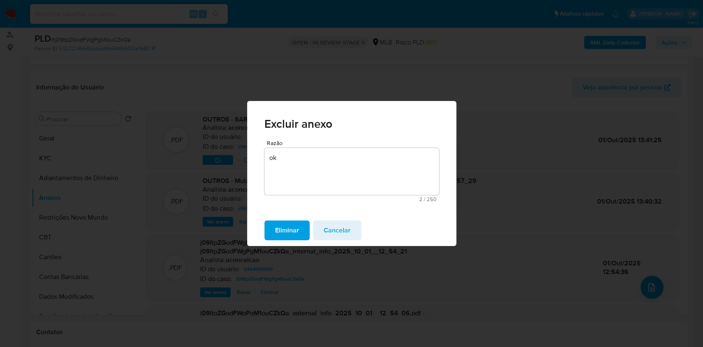
click at [297, 229] on span "Eliminar" at bounding box center [287, 230] width 24 height 18
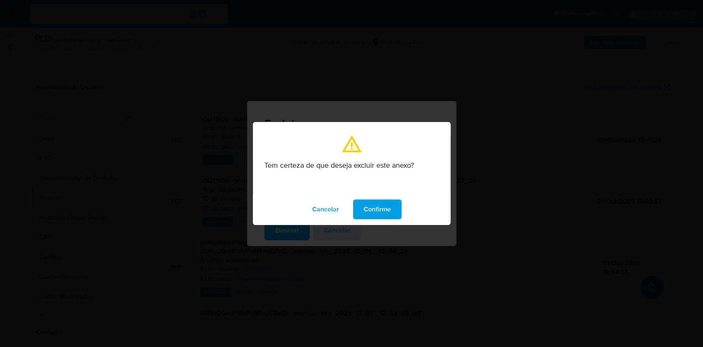
click at [399, 214] on button "Confirme" at bounding box center [377, 209] width 49 height 20
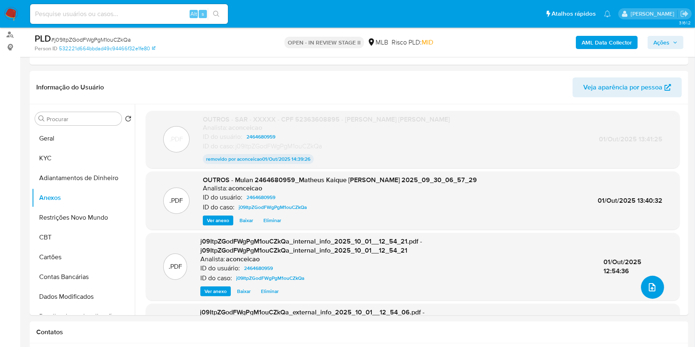
click at [648, 285] on icon "upload-file" at bounding box center [652, 287] width 10 height 10
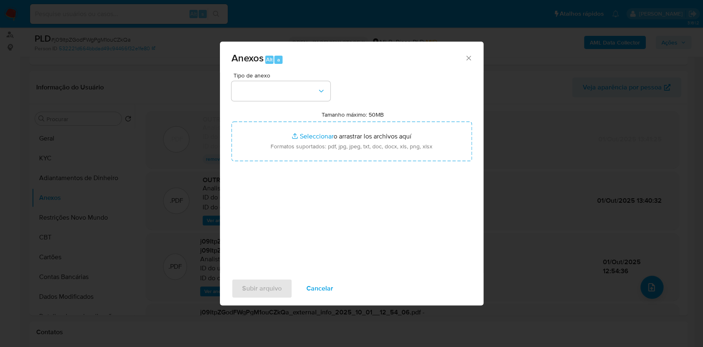
click at [280, 78] on div "Tipo de anexo" at bounding box center [281, 87] width 99 height 28
click at [281, 87] on button "button" at bounding box center [281, 91] width 99 height 20
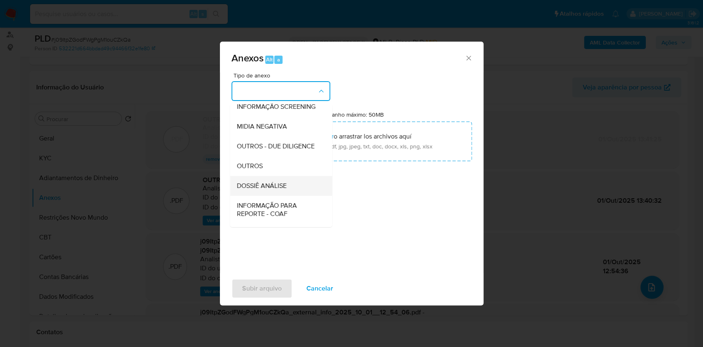
scroll to position [126, 0]
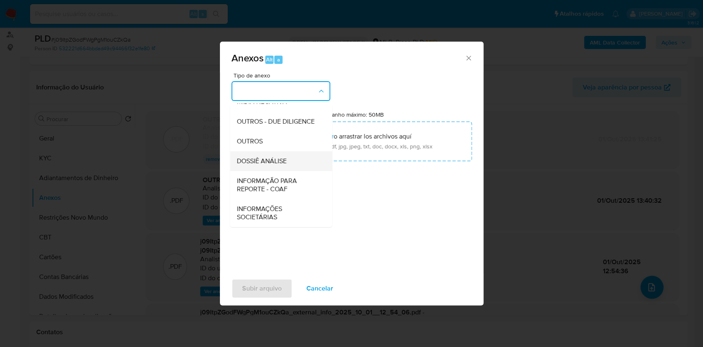
click at [280, 160] on span "DOSSIÊ ANÁLISE" at bounding box center [261, 161] width 50 height 8
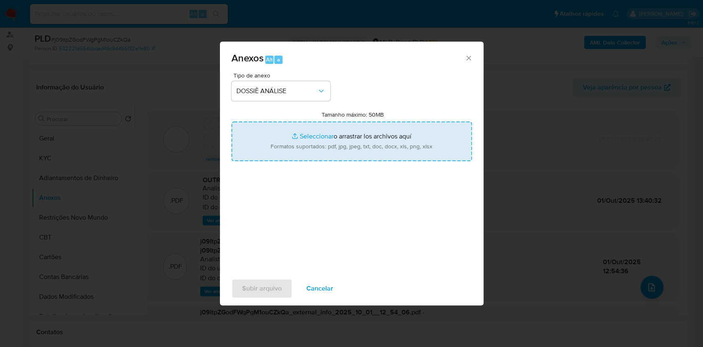
type input "C:\fakepath\SAR - XXXXX - CPF 52363608895 - MATHEUS KAIQUE CONCEICAO BRUNO (1).…"
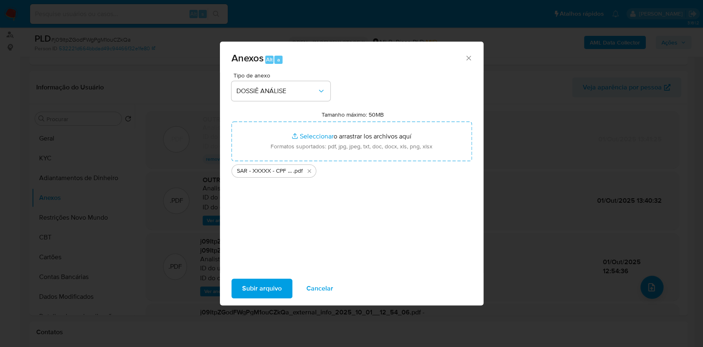
click at [275, 288] on span "Subir arquivo" at bounding box center [262, 288] width 40 height 18
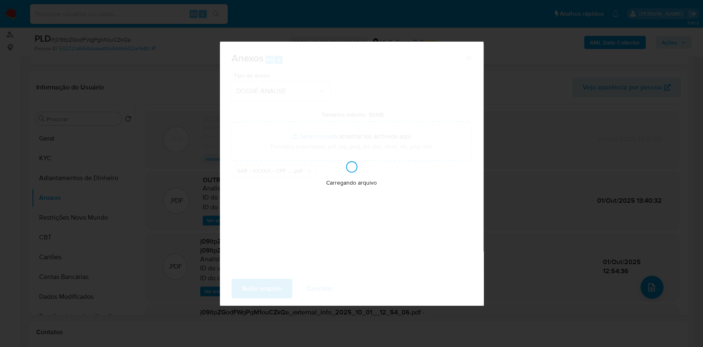
click at [501, 268] on div "Anexos Alt a Tipo de anexo DOSSIÊ ANÁLISE Tamanho máximo: 50MB Seleccionar arch…" at bounding box center [351, 173] width 703 height 347
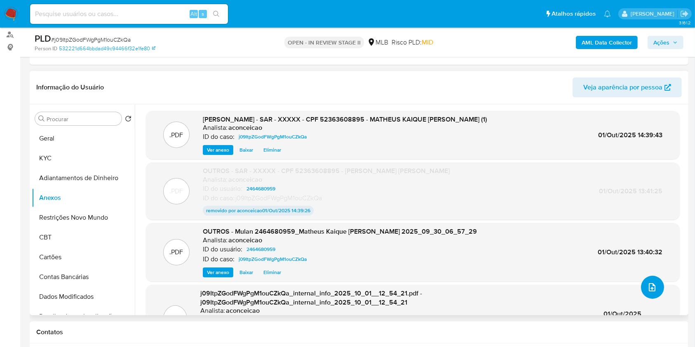
click at [658, 288] on button "upload-file" at bounding box center [652, 287] width 23 height 23
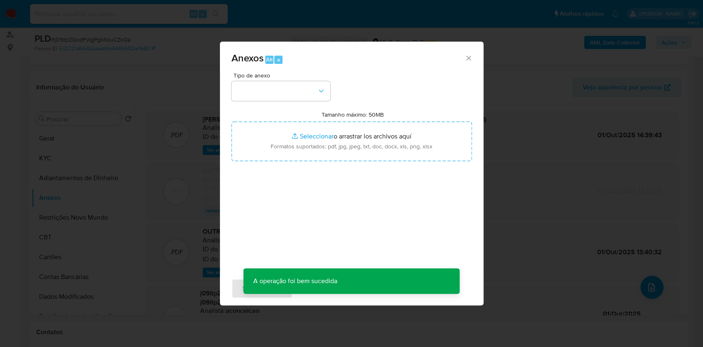
click at [468, 59] on icon "Cerrar" at bounding box center [469, 58] width 8 height 8
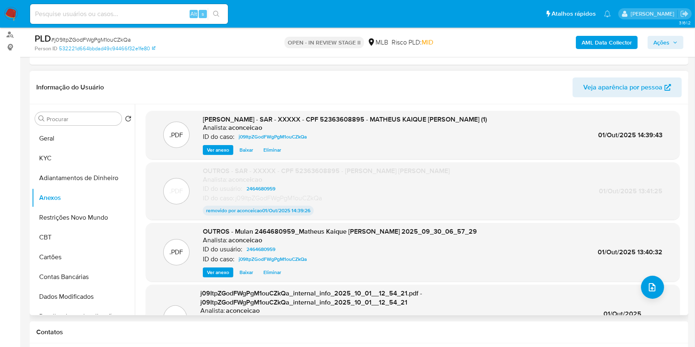
click at [279, 148] on span "Eliminar" at bounding box center [272, 150] width 18 height 8
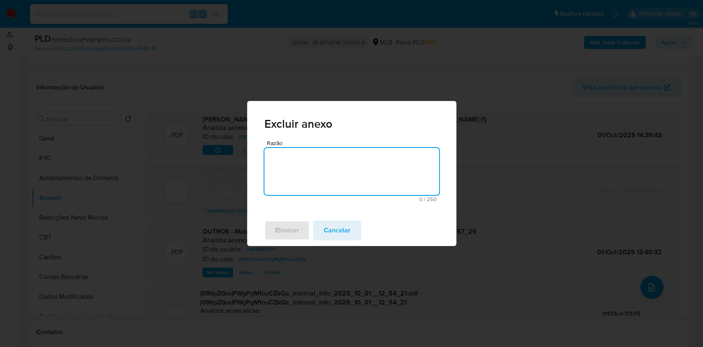
click at [317, 180] on textarea "Razão" at bounding box center [352, 171] width 175 height 47
type textarea "ok"
click at [293, 232] on span "Eliminar" at bounding box center [287, 230] width 24 height 18
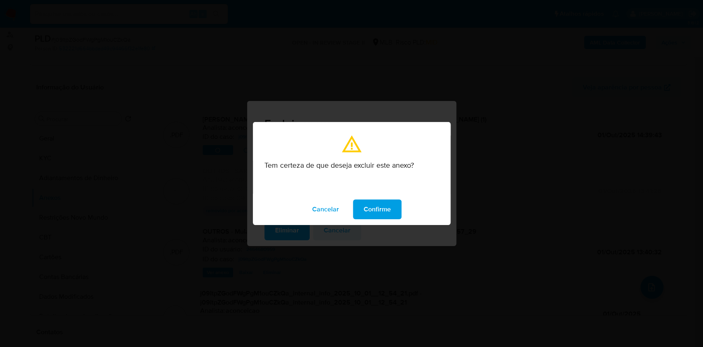
drag, startPoint x: 371, startPoint y: 210, endPoint x: 402, endPoint y: 199, distance: 33.0
click at [371, 209] on span "Confirme" at bounding box center [377, 209] width 27 height 18
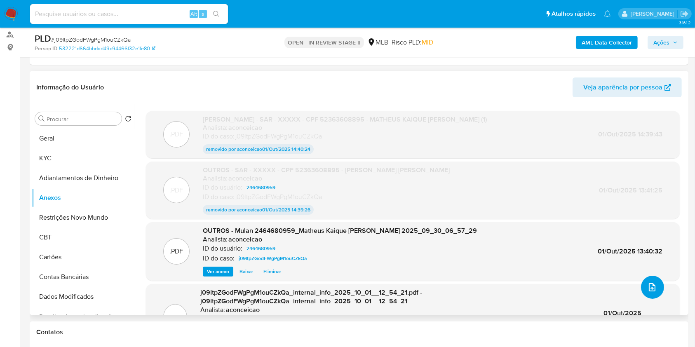
click at [647, 285] on icon "upload-file" at bounding box center [652, 287] width 10 height 10
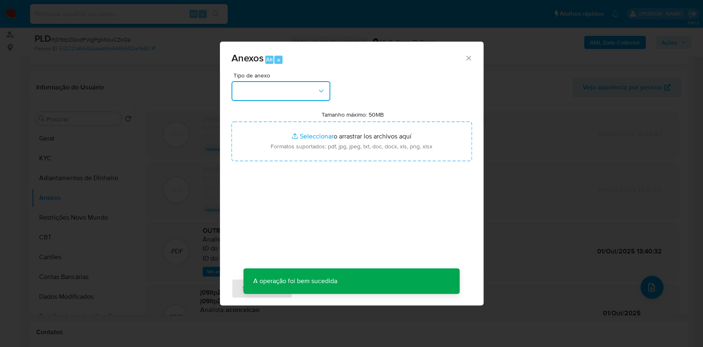
drag, startPoint x: 273, startPoint y: 93, endPoint x: 280, endPoint y: 102, distance: 11.8
click at [273, 93] on button "button" at bounding box center [281, 91] width 99 height 20
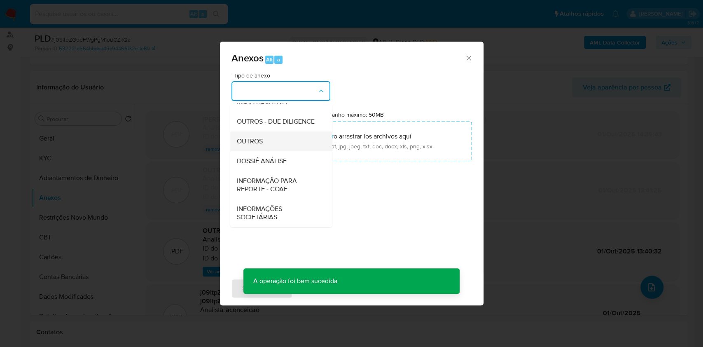
click at [270, 143] on div "OUTROS" at bounding box center [278, 141] width 84 height 20
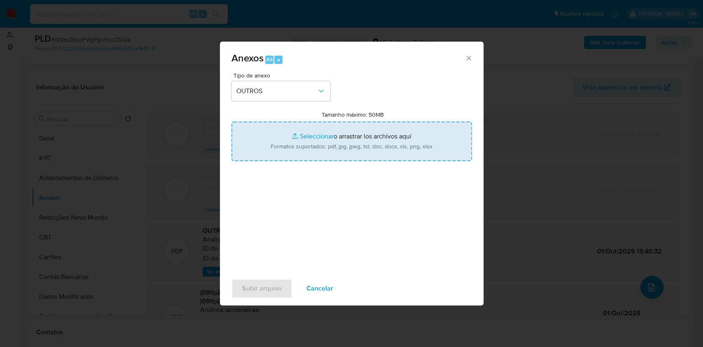
type input "C:\fakepath\SAR - XXXXX - CPF 52363608895 - MATHEUS KAIQUE CONCEICAO BRUNO (2).…"
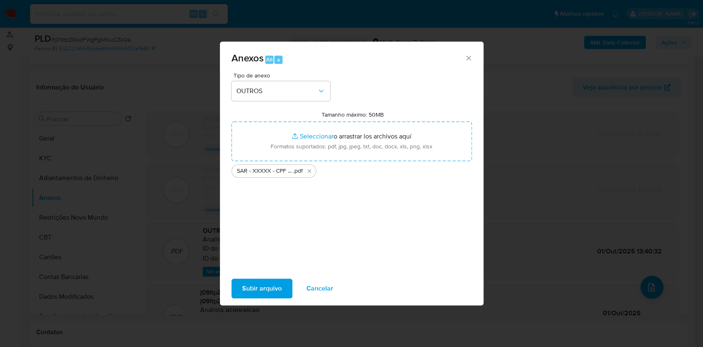
click at [271, 289] on span "Subir arquivo" at bounding box center [262, 288] width 40 height 18
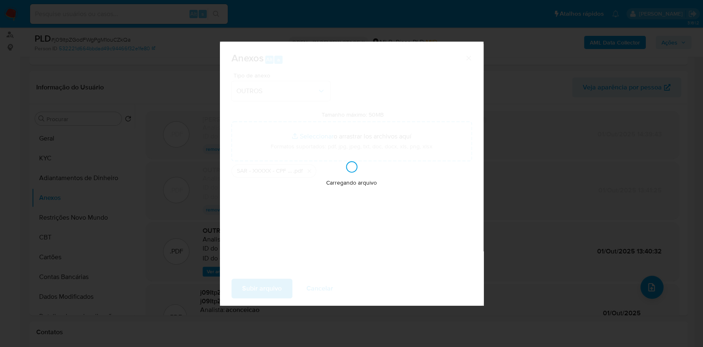
click at [566, 218] on div "Anexos Alt a Tipo de anexo OUTROS Tamanho máximo: 50MB Seleccionar archivos Sel…" at bounding box center [351, 173] width 703 height 347
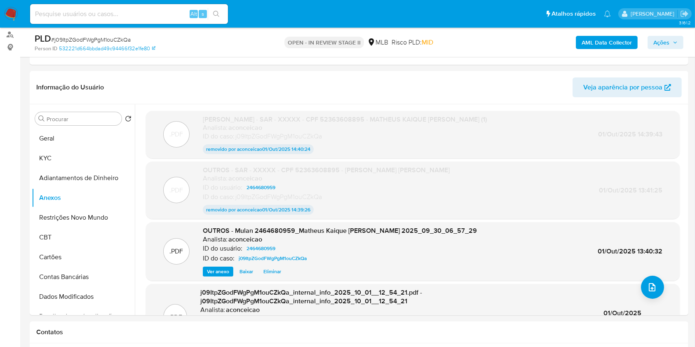
click at [659, 38] on span "Ações" at bounding box center [661, 42] width 16 height 13
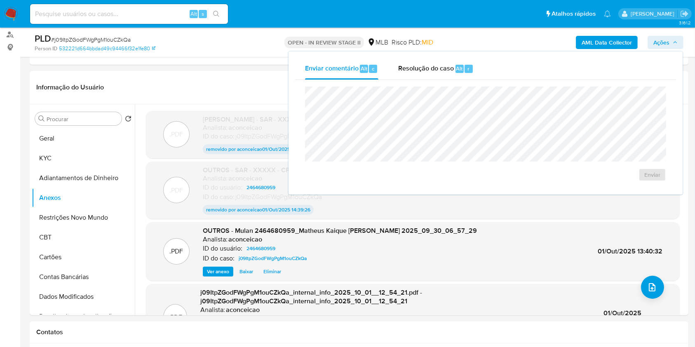
drag, startPoint x: 436, startPoint y: 68, endPoint x: 435, endPoint y: 83, distance: 14.8
click at [436, 69] on span "Resolução do caso" at bounding box center [426, 67] width 56 height 9
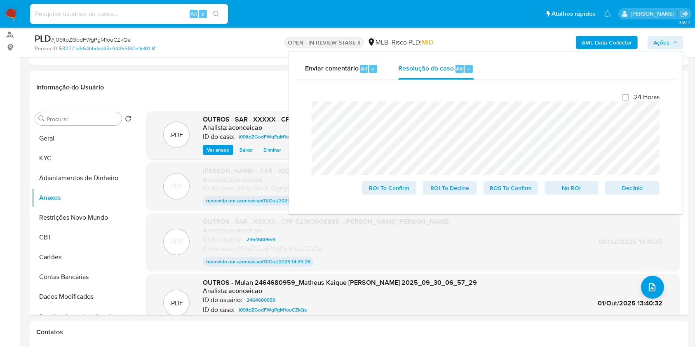
click at [665, 37] on span "Ações" at bounding box center [661, 42] width 16 height 13
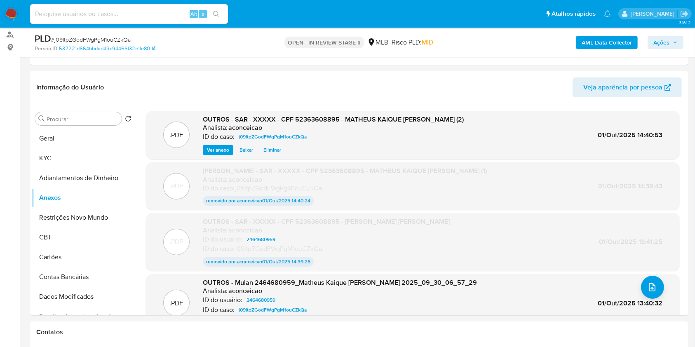
click at [672, 44] on span "Ações" at bounding box center [665, 43] width 24 height 12
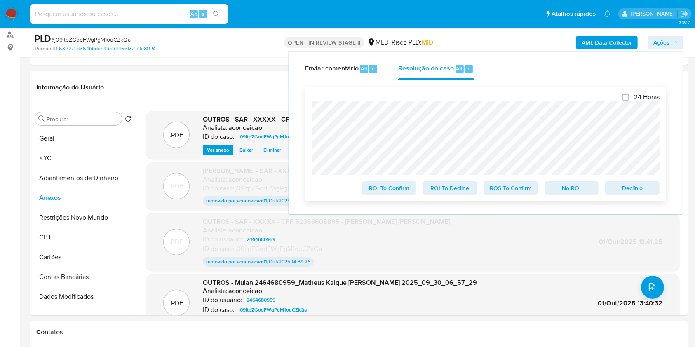
click at [520, 188] on span "ROS To Confirm" at bounding box center [510, 188] width 43 height 12
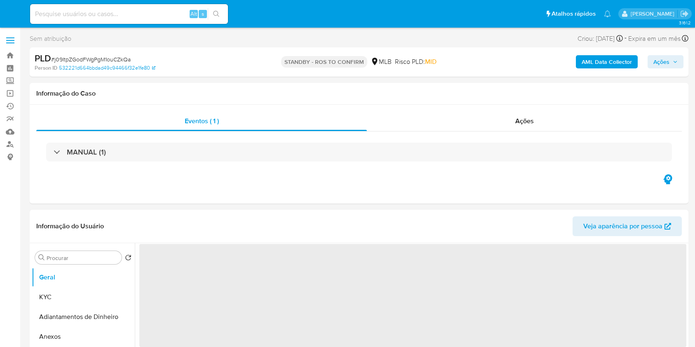
select select "10"
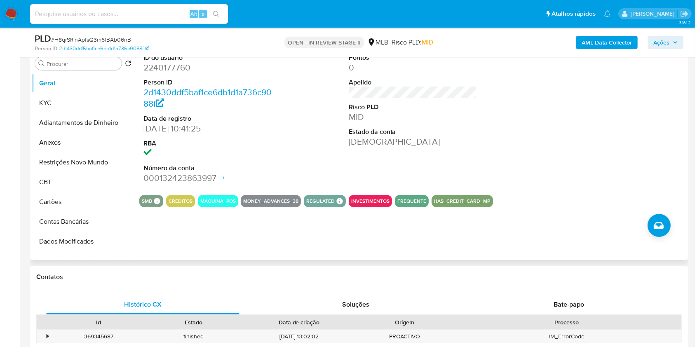
scroll to position [110, 0]
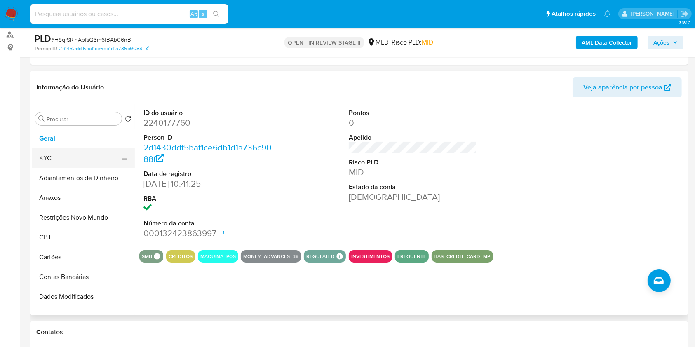
click at [95, 154] on button "KYC" at bounding box center [80, 158] width 96 height 20
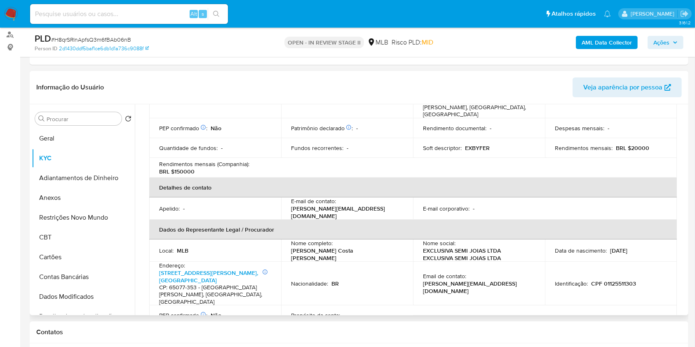
scroll to position [165, 0]
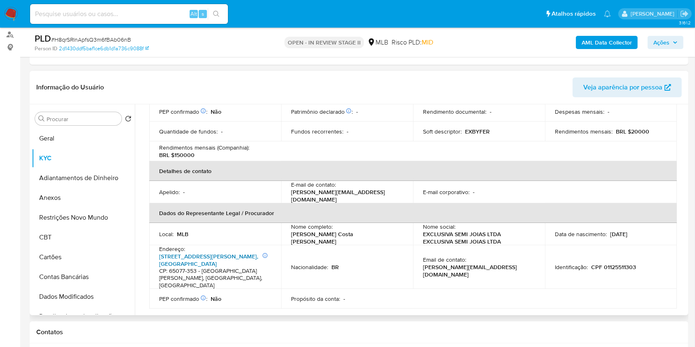
click at [227, 252] on link "Avenida Doutor Jackson Kléper Lago 2, Ponta D'areia" at bounding box center [208, 260] width 99 height 16
click at [100, 119] on input "Procurar" at bounding box center [83, 118] width 72 height 7
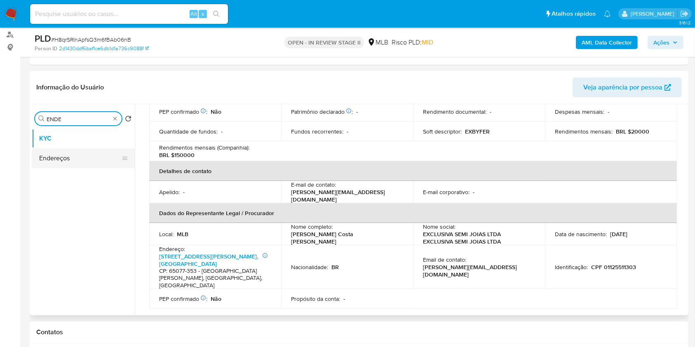
type input "ENDE"
click at [82, 154] on button "Endereços" at bounding box center [80, 158] width 96 height 20
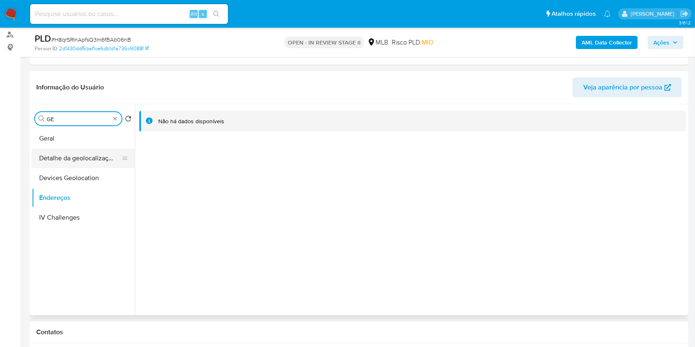
type input "GE"
click at [90, 160] on button "Detalhe da geolocalização" at bounding box center [80, 158] width 96 height 20
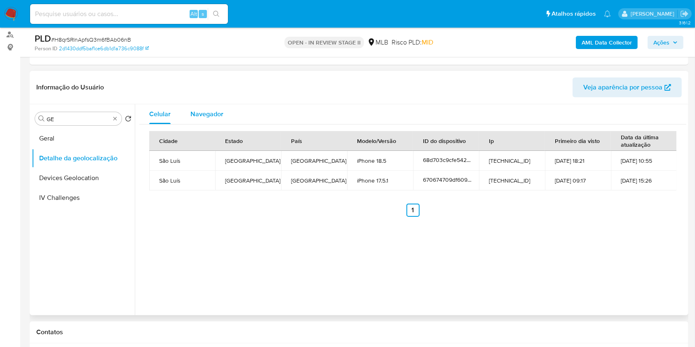
click at [204, 117] on span "Navegador" at bounding box center [206, 113] width 33 height 9
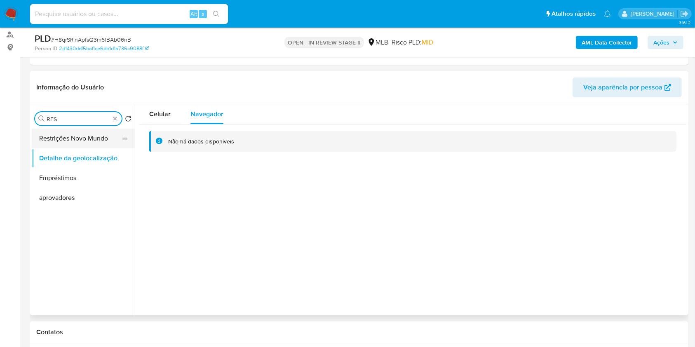
type input "RES"
click at [68, 143] on button "Restrições Novo Mundo" at bounding box center [80, 139] width 96 height 20
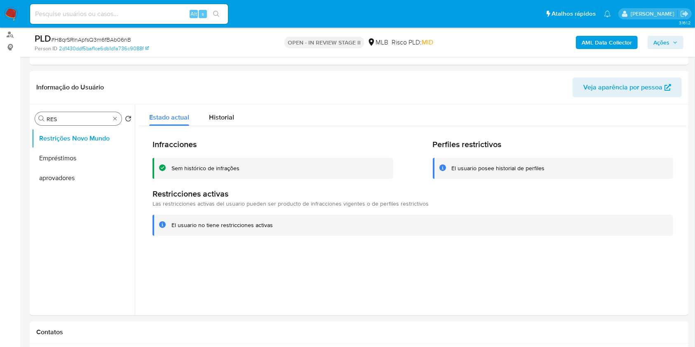
click at [117, 122] on div "Procurar RES" at bounding box center [78, 118] width 87 height 13
click at [116, 122] on div "Procurar RES" at bounding box center [78, 118] width 87 height 13
type input "POI"
click at [87, 162] on button "Dispositivos Point" at bounding box center [80, 158] width 96 height 20
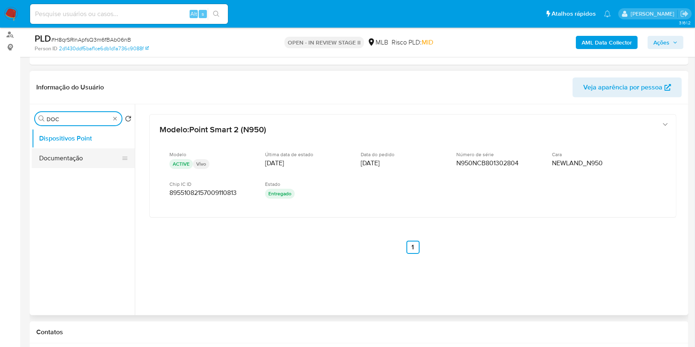
type input "DOC"
click at [91, 160] on button "Documentação" at bounding box center [80, 158] width 96 height 20
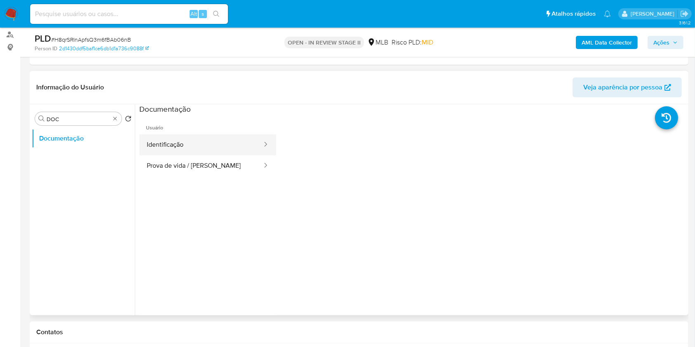
click at [191, 145] on button "Identificação" at bounding box center [201, 144] width 124 height 21
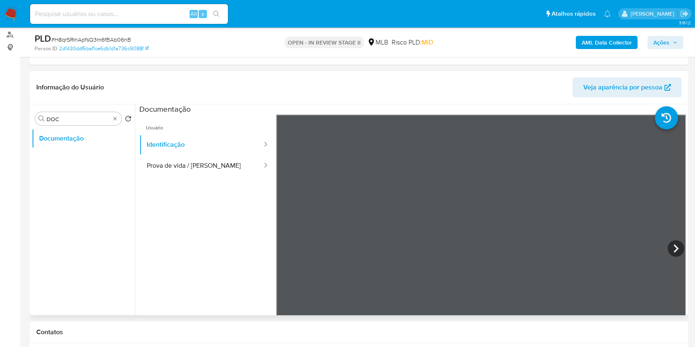
scroll to position [73, 0]
click at [222, 173] on button "Prova de vida / Selfie" at bounding box center [201, 165] width 124 height 21
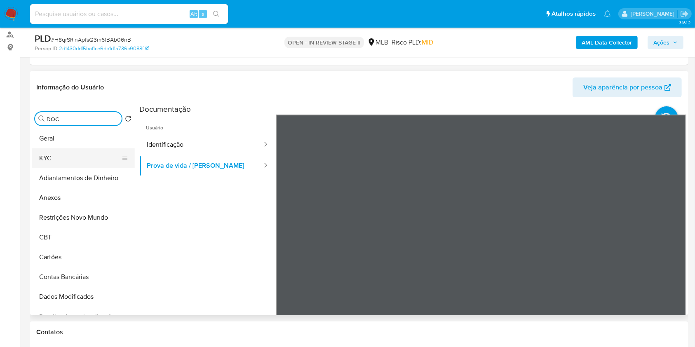
click at [93, 163] on button "KYC" at bounding box center [80, 158] width 96 height 20
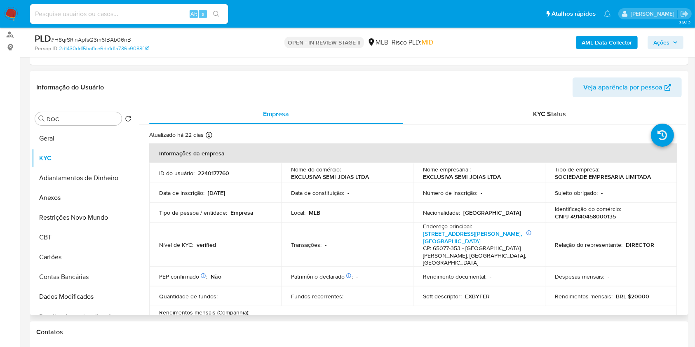
click at [582, 216] on p "CNPJ 49140458000135" at bounding box center [585, 216] width 61 height 7
copy p "49140458000135"
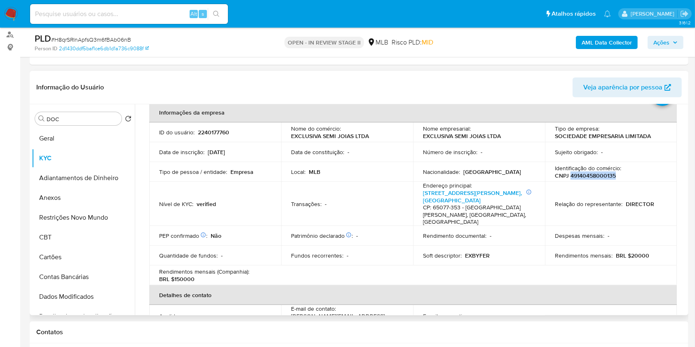
scroll to position [165, 0]
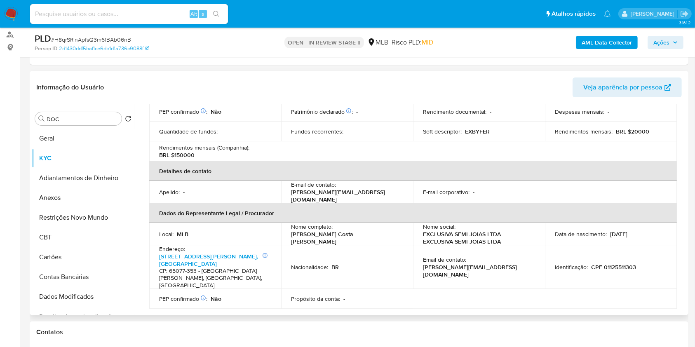
click at [351, 230] on p "Fernanda Aguiar Costa Muniz" at bounding box center [345, 237] width 109 height 15
copy div "Nome completo : Fernanda Aguiar Costa Muniz"
click at [375, 245] on td "Nacionalidade : BR" at bounding box center [347, 267] width 132 height 44
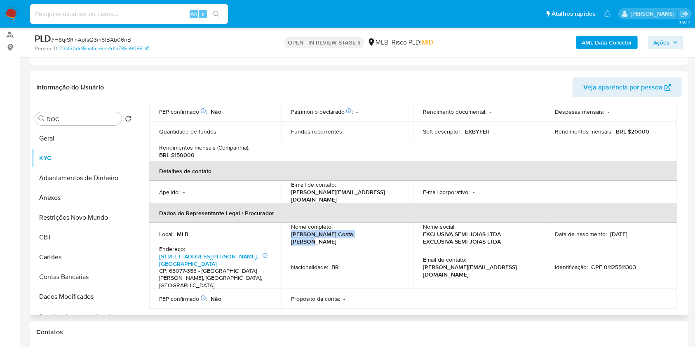
copy p "Fernanda Aguiar Costa Muniz"
drag, startPoint x: 365, startPoint y: 227, endPoint x: 286, endPoint y: 228, distance: 79.5
click at [286, 228] on td "Nome completo : Fernanda Aguiar Costa Muniz" at bounding box center [347, 234] width 132 height 22
click at [386, 245] on td "Nacionalidade : BR" at bounding box center [347, 267] width 132 height 44
click at [613, 263] on p "CPF 01125511303" at bounding box center [613, 266] width 45 height 7
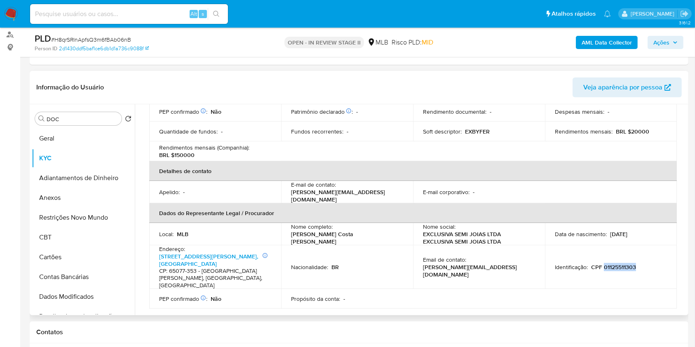
click at [613, 263] on p "CPF 01125511303" at bounding box center [613, 266] width 45 height 7
copy p "01125511303"
